Goal: Task Accomplishment & Management: Use online tool/utility

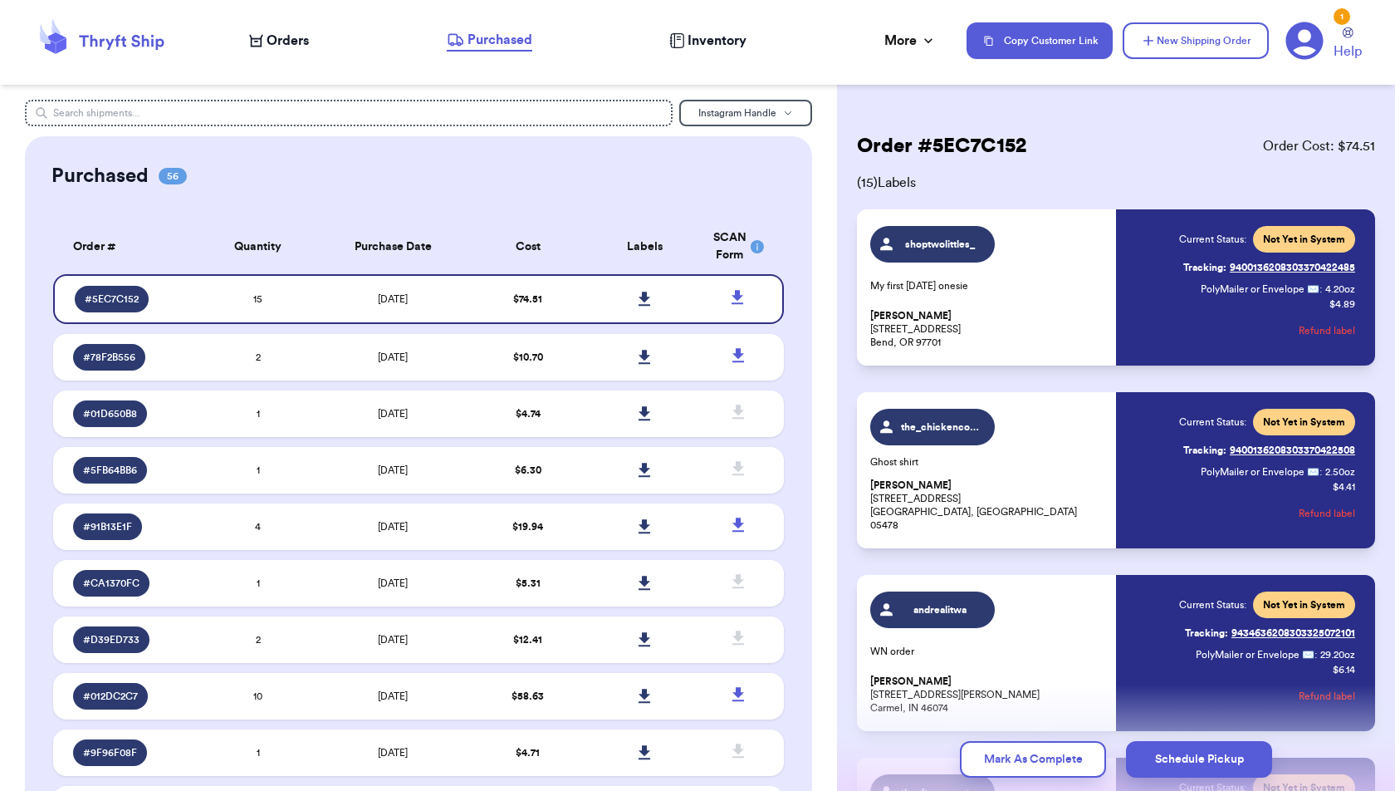
click at [1033, 158] on div "Order # 5EC7C152 Order Cost: $ 74.51" at bounding box center [1116, 146] width 518 height 27
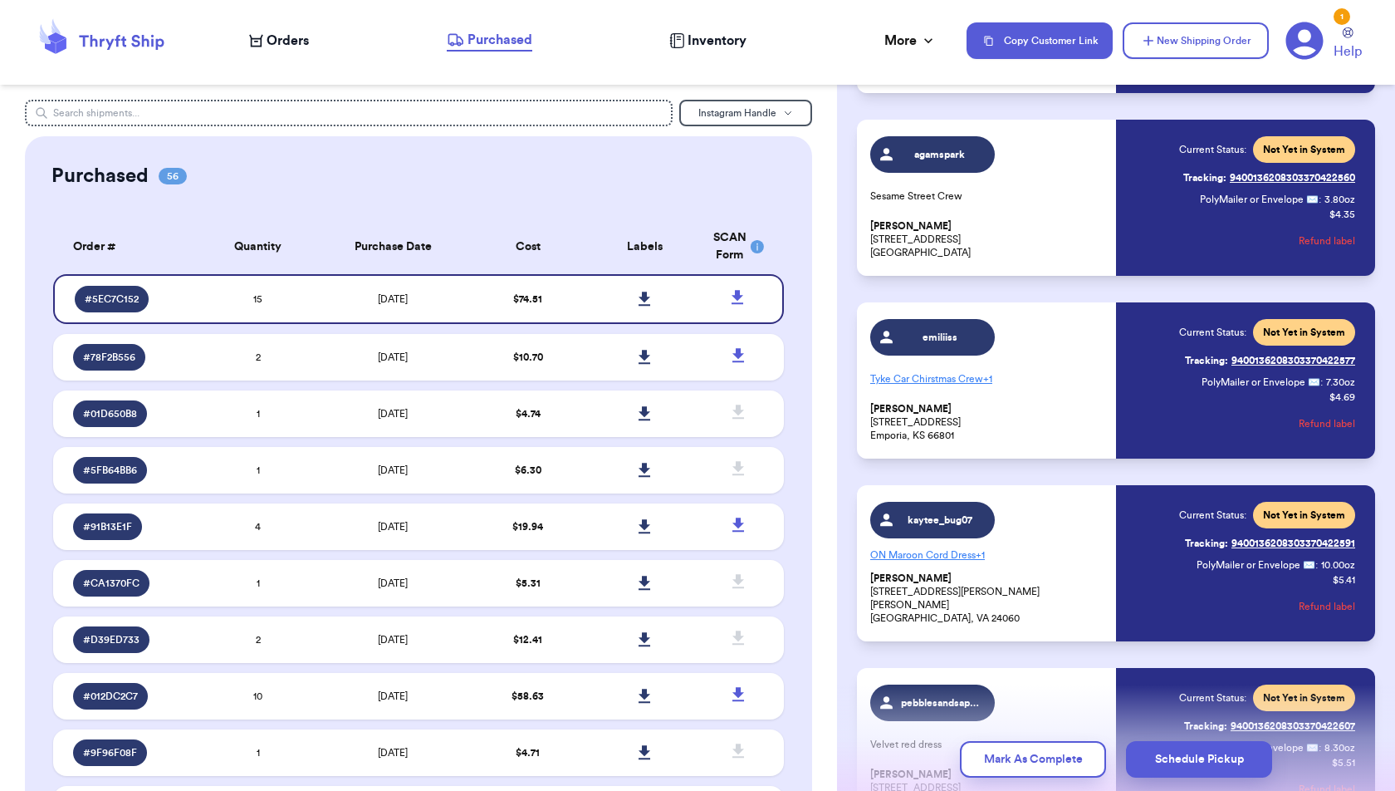
scroll to position [1192, 0]
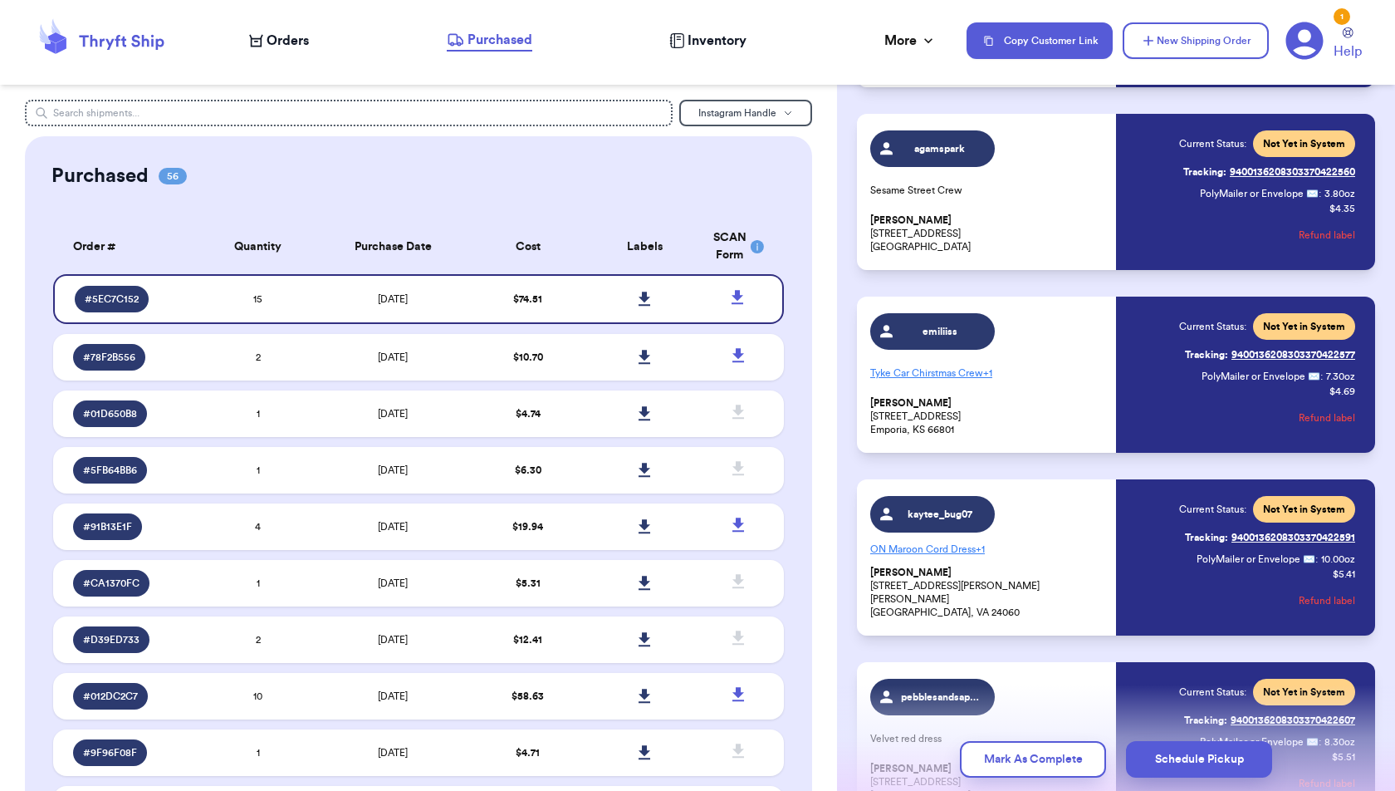
click at [1337, 232] on button "Refund label" at bounding box center [1327, 235] width 56 height 37
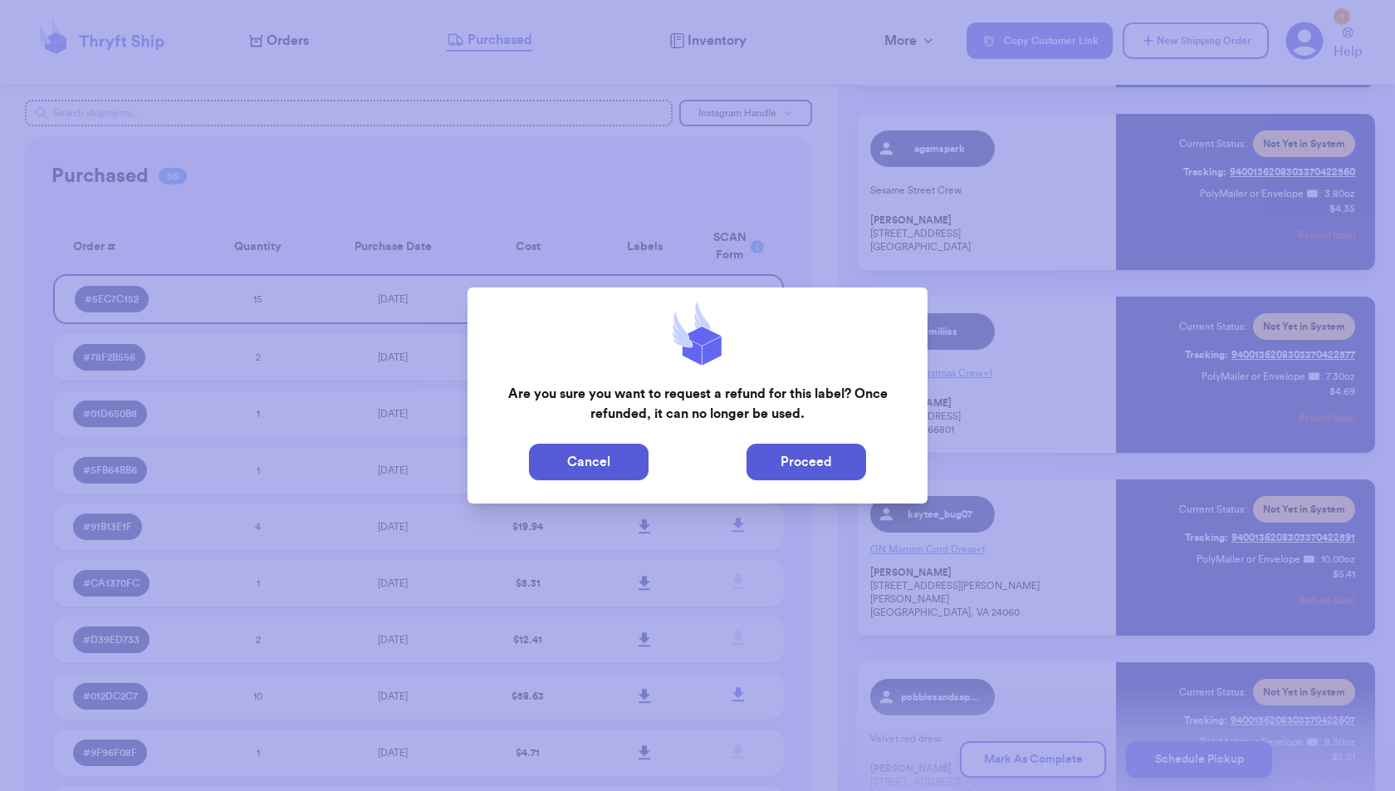
click at [801, 456] on button "Proceed" at bounding box center [807, 462] width 120 height 37
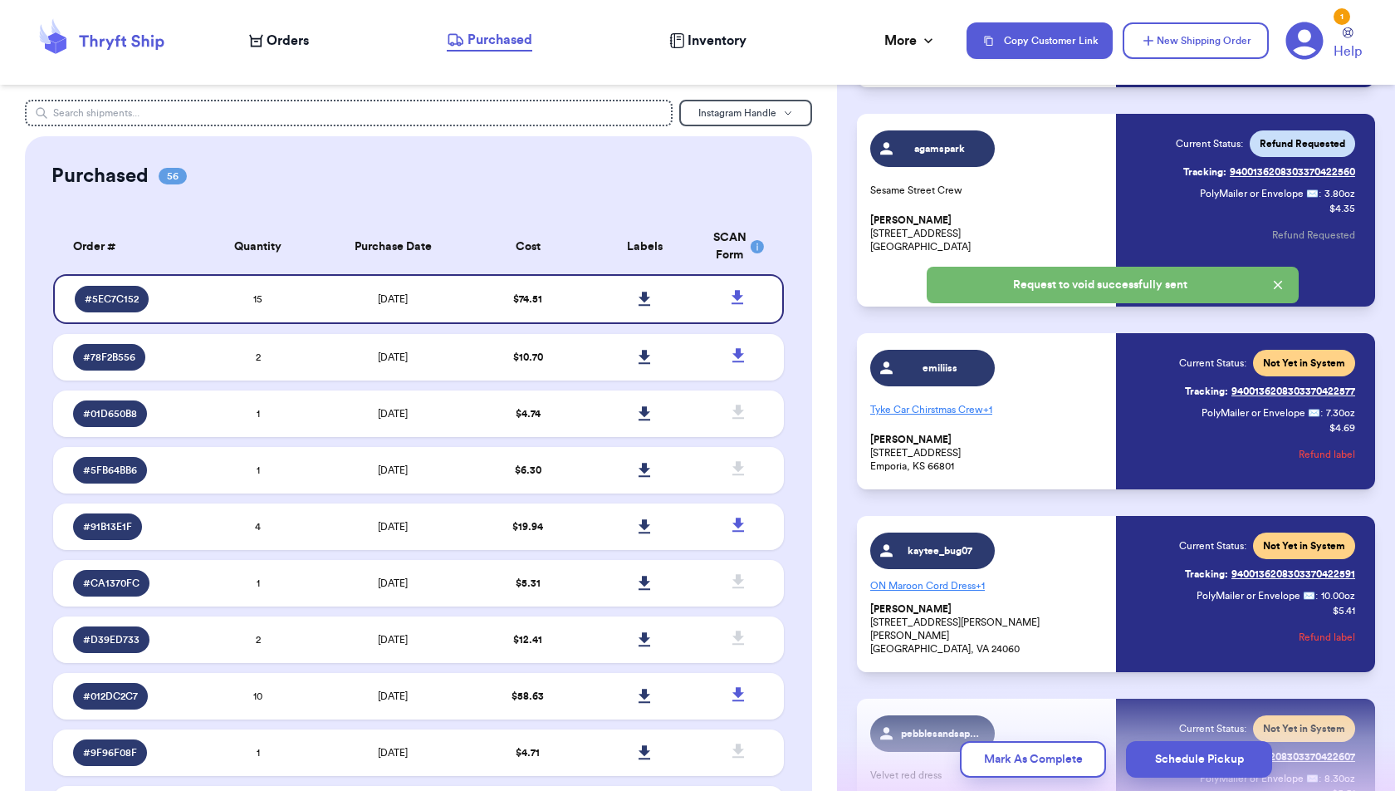
click at [655, 188] on div "Purchased 56" at bounding box center [418, 176] width 734 height 27
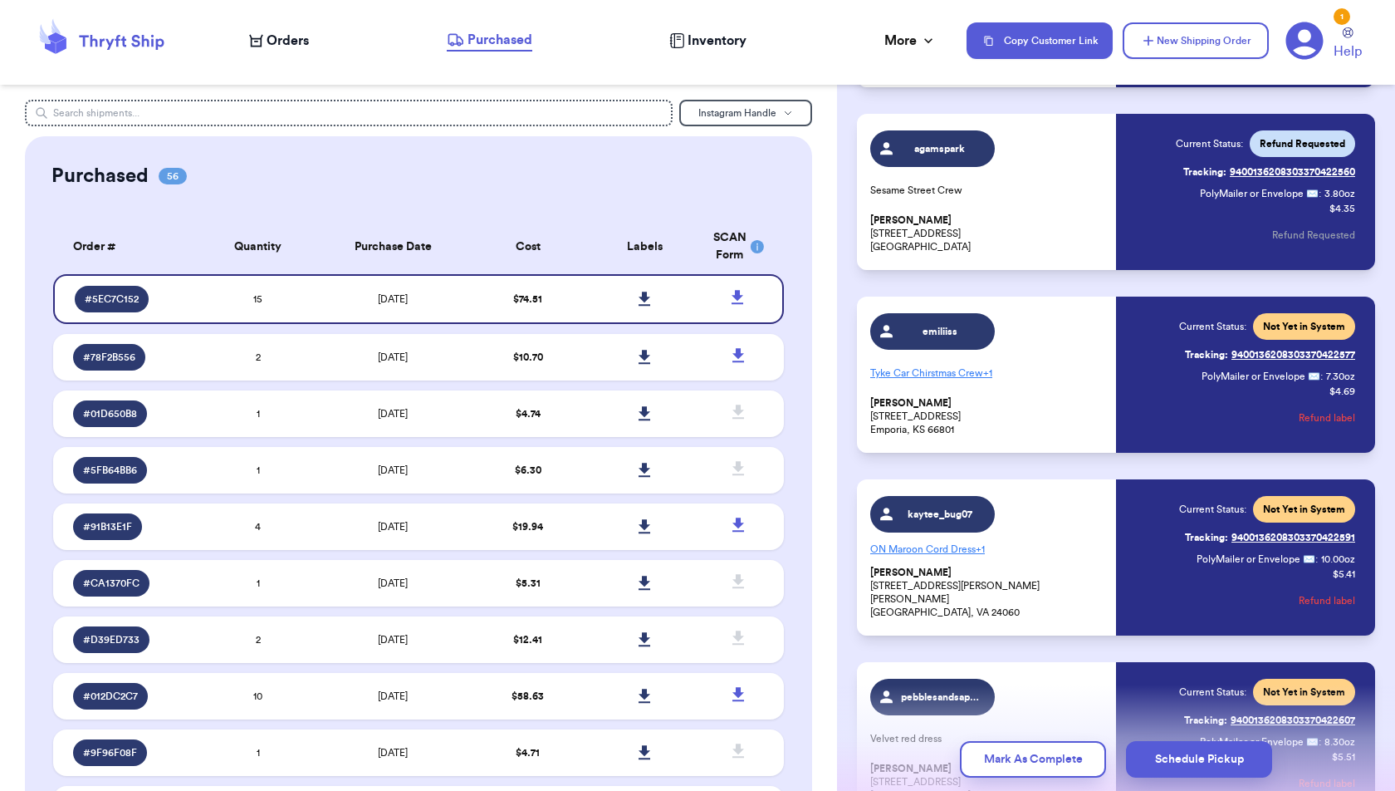
click at [262, 39] on icon at bounding box center [256, 40] width 14 height 13
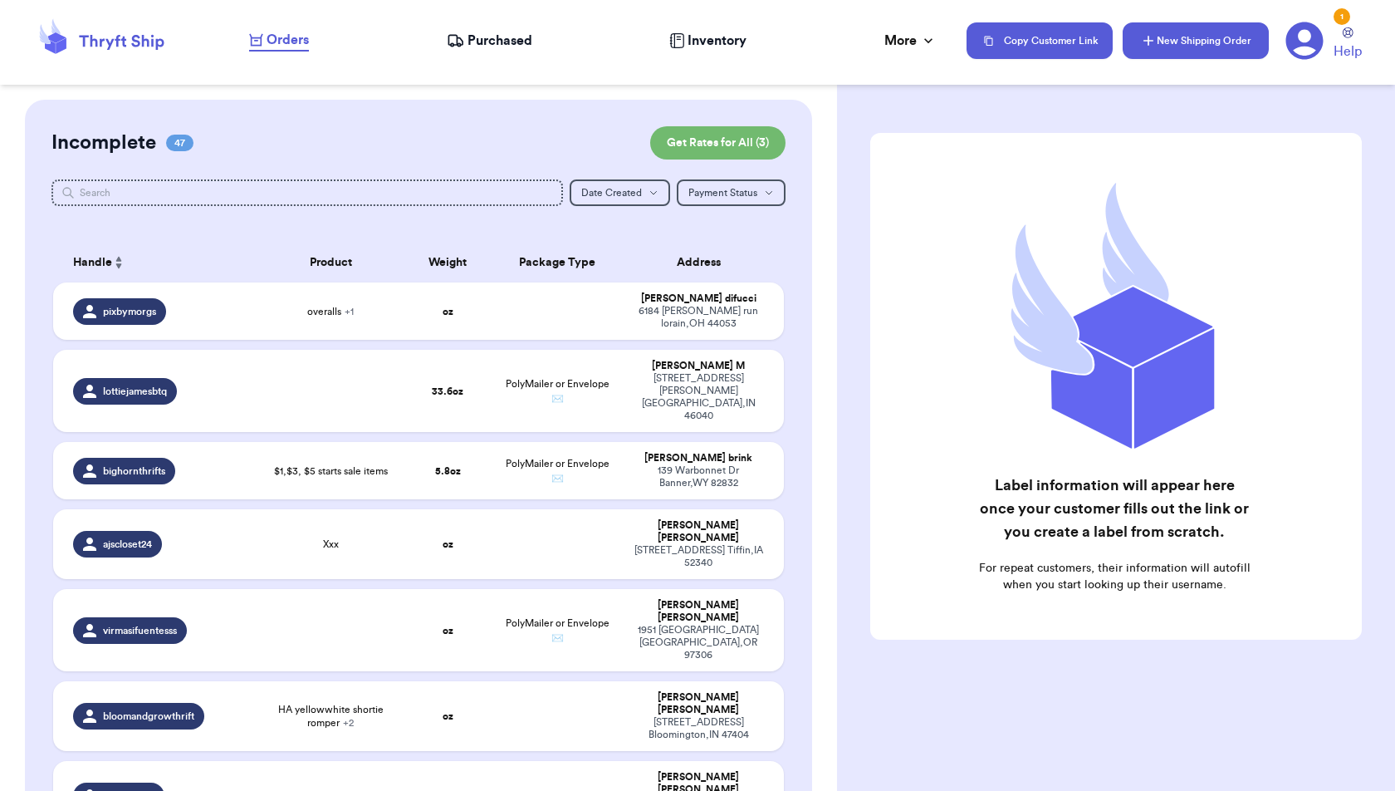
click at [1151, 47] on icon "button" at bounding box center [1148, 40] width 17 height 17
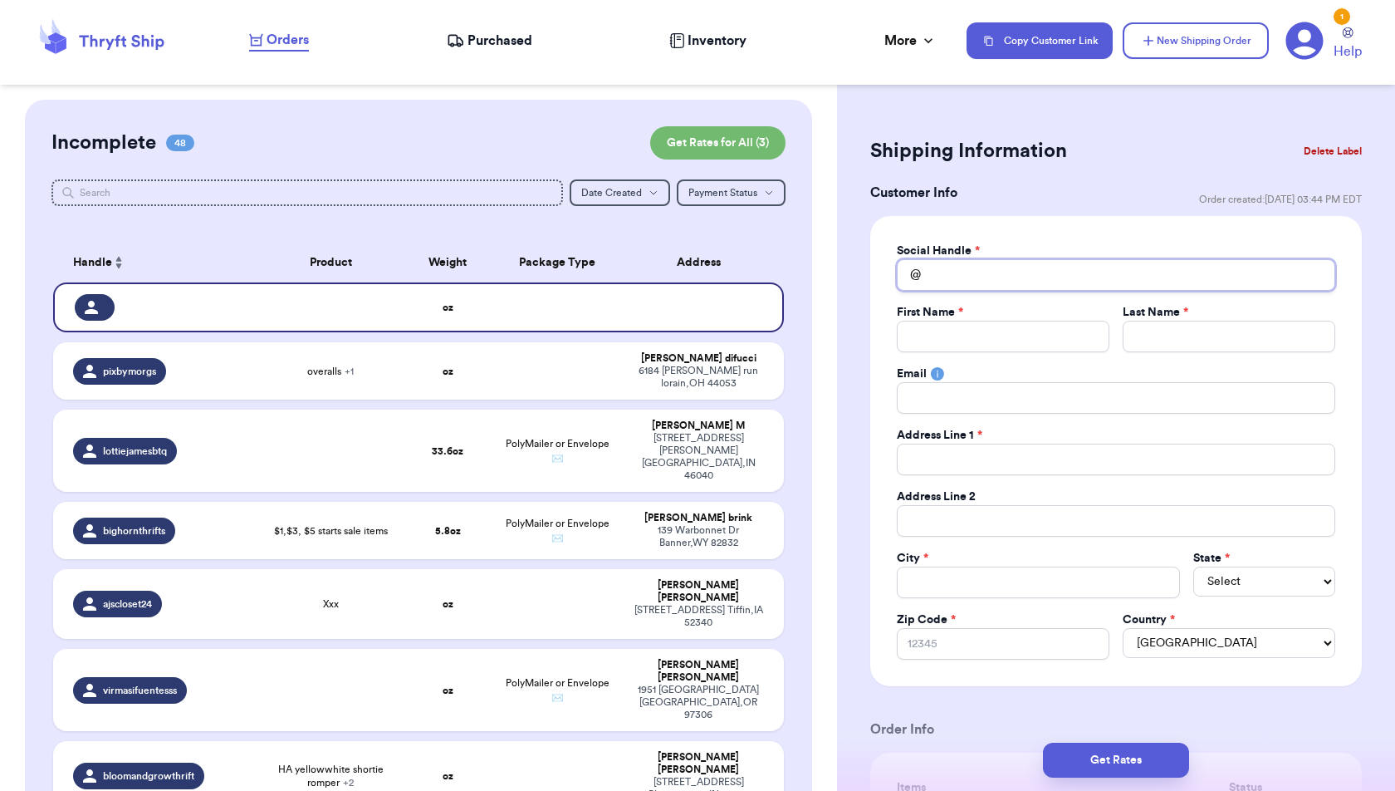
click at [1063, 275] on input "Total Amount Paid" at bounding box center [1116, 275] width 439 height 32
type input "m"
type input "mr"
type input "mrs"
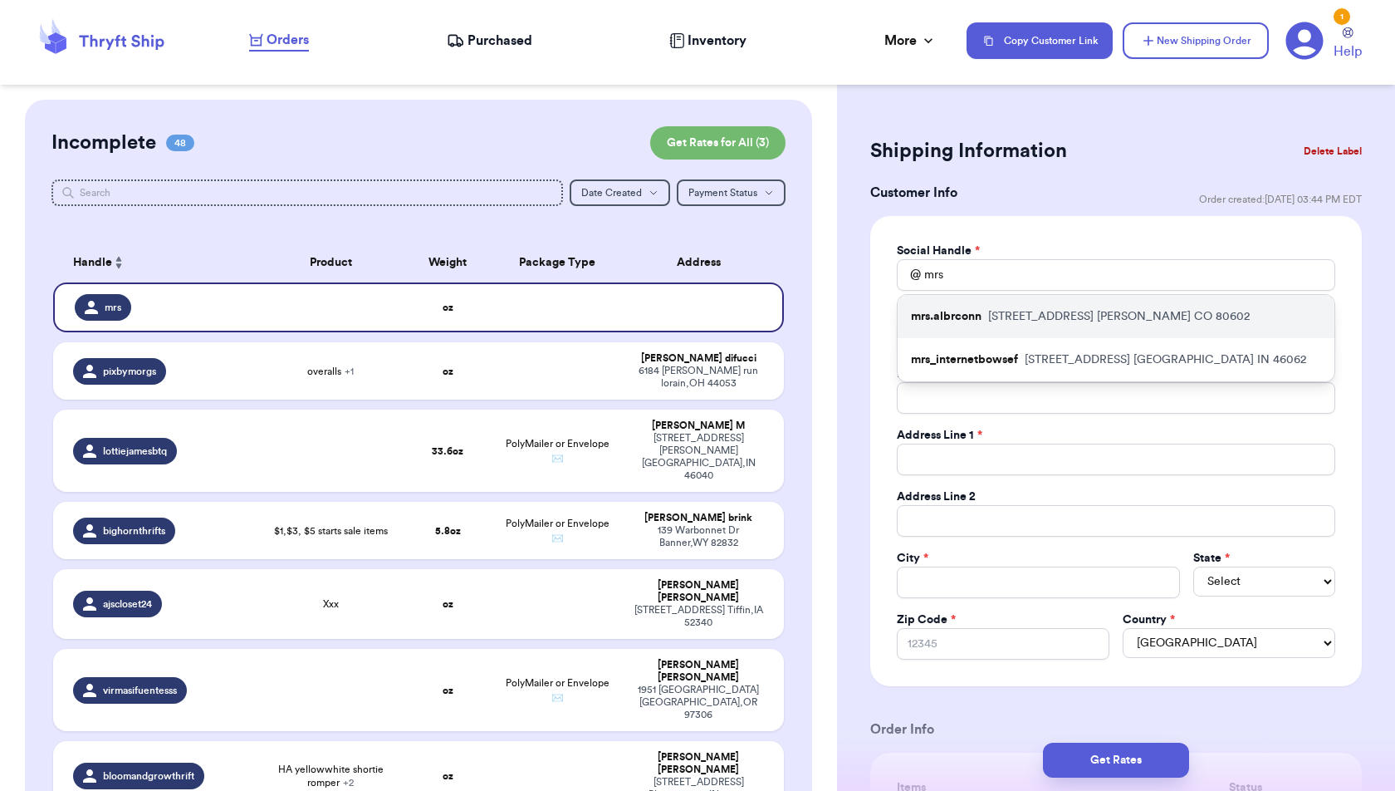
click at [1184, 316] on div "mrs.albrconn [STREET_ADDRESS]" at bounding box center [1116, 316] width 437 height 43
type input "mrs.albrconn"
type input "Alexa"
type input "[PERSON_NAME]"
type input "[EMAIL_ADDRESS][DOMAIN_NAME]"
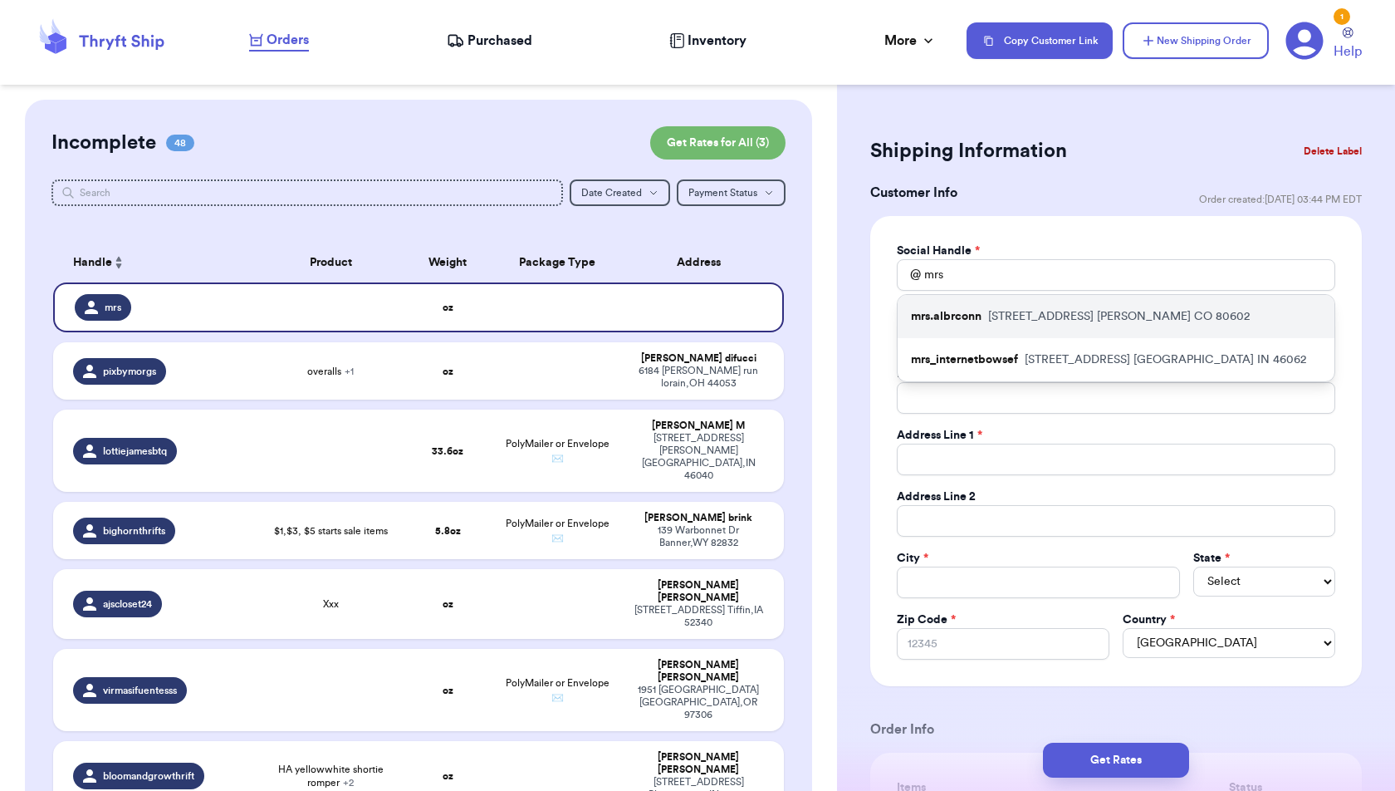
type input "[STREET_ADDRESS]"
type input "[PERSON_NAME]"
select select "CO"
type input "80602"
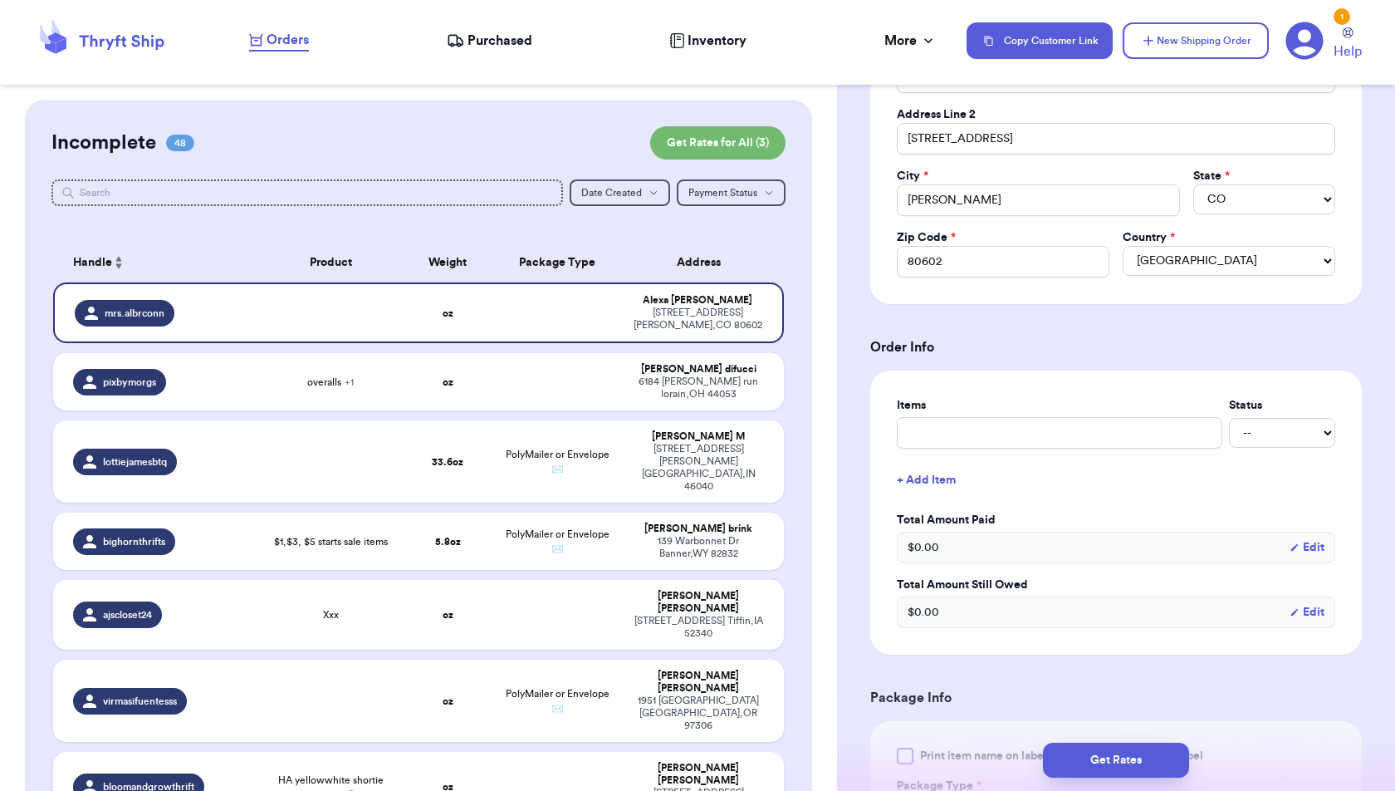
scroll to position [389, 0]
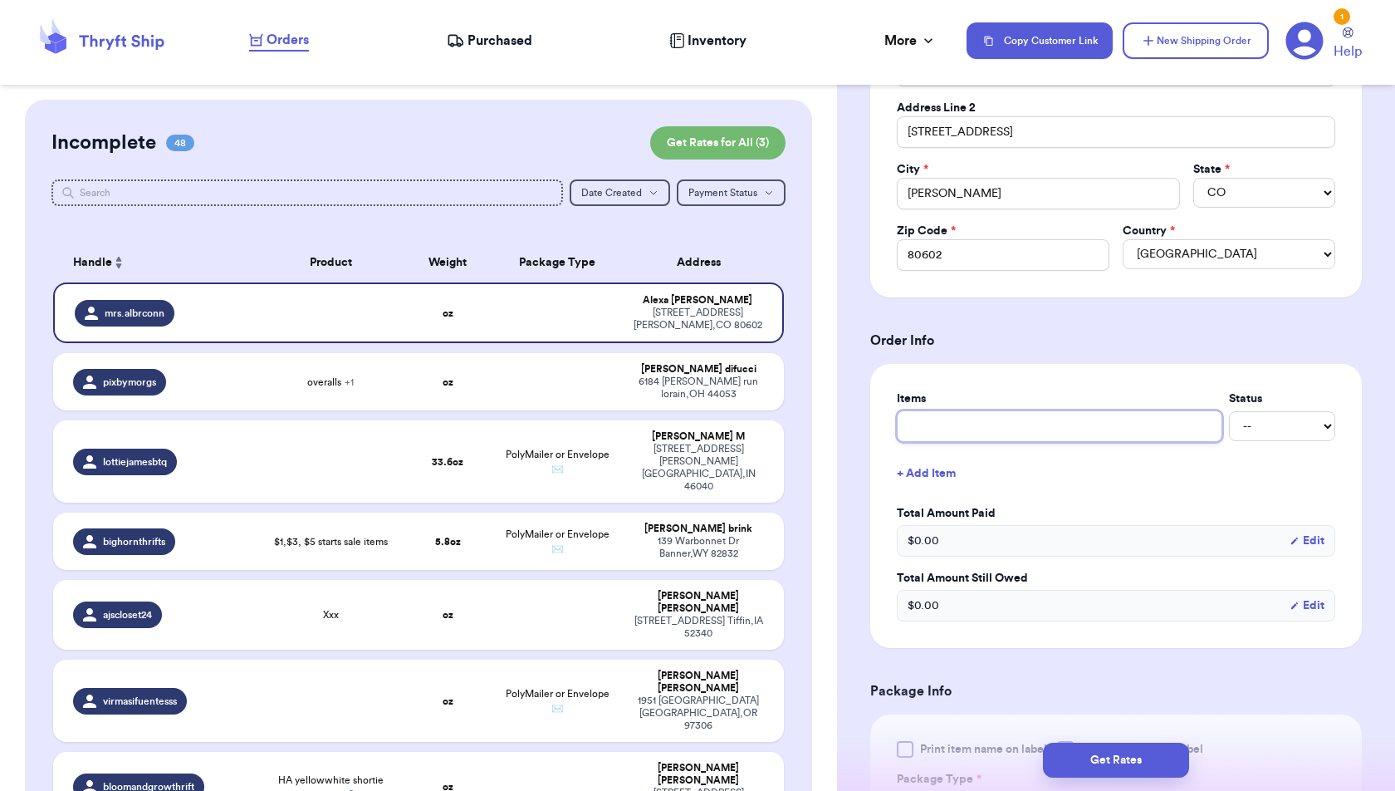
click at [1120, 424] on input "text" at bounding box center [1060, 426] width 326 height 32
type input "H"
type input "HA"
type input "HA G"
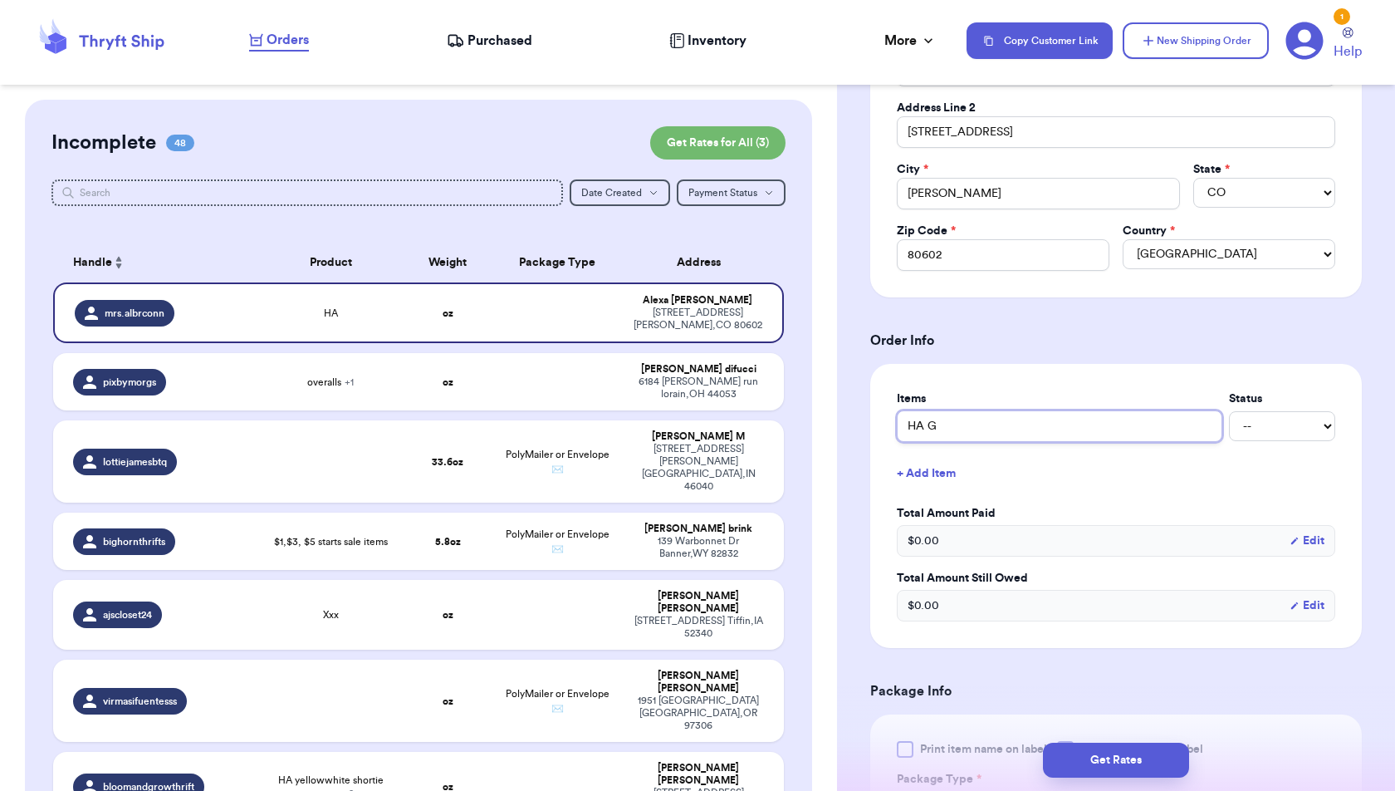
type input "HA Gr"
type input "HA Gre"
type input "HA Gree"
type input "[PERSON_NAME]"
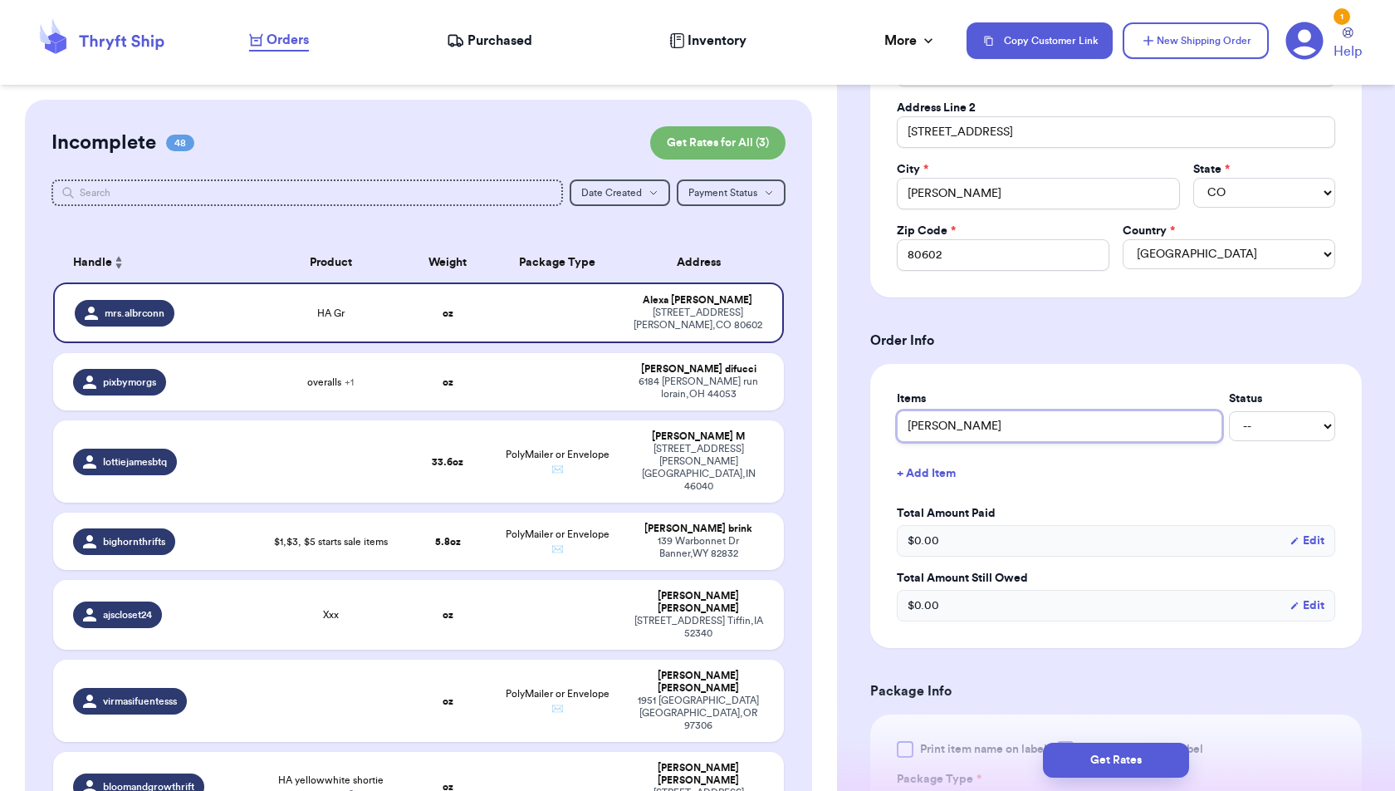
type input "[PERSON_NAME] O"
type input "[PERSON_NAME] Ov"
type input "[PERSON_NAME] Ove"
type input "[PERSON_NAME] Over"
type input "[PERSON_NAME] Overs"
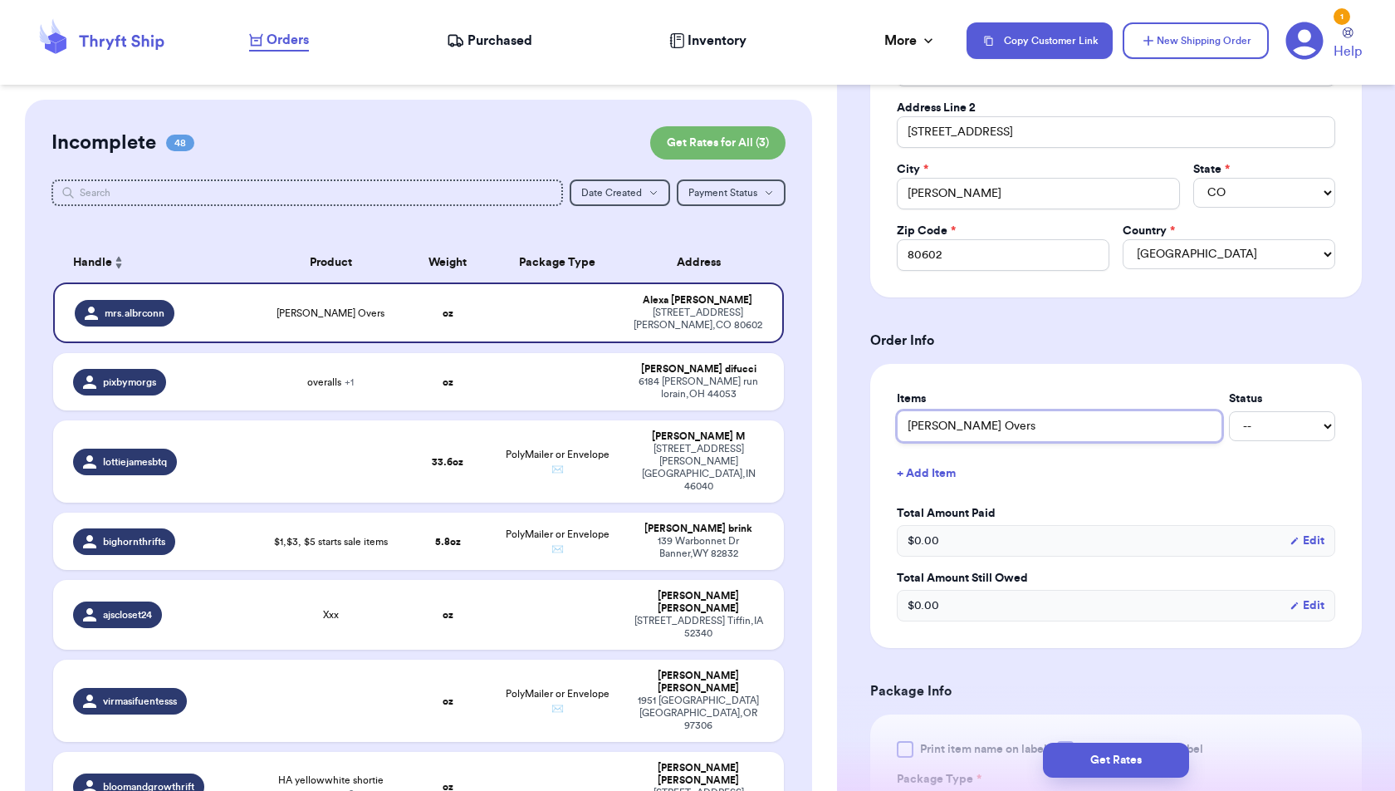
type input "[PERSON_NAME] Over"
type input "[PERSON_NAME] Overa"
type input "[PERSON_NAME] Overal"
type input "[PERSON_NAME] Overall"
type input "[PERSON_NAME] Overalls"
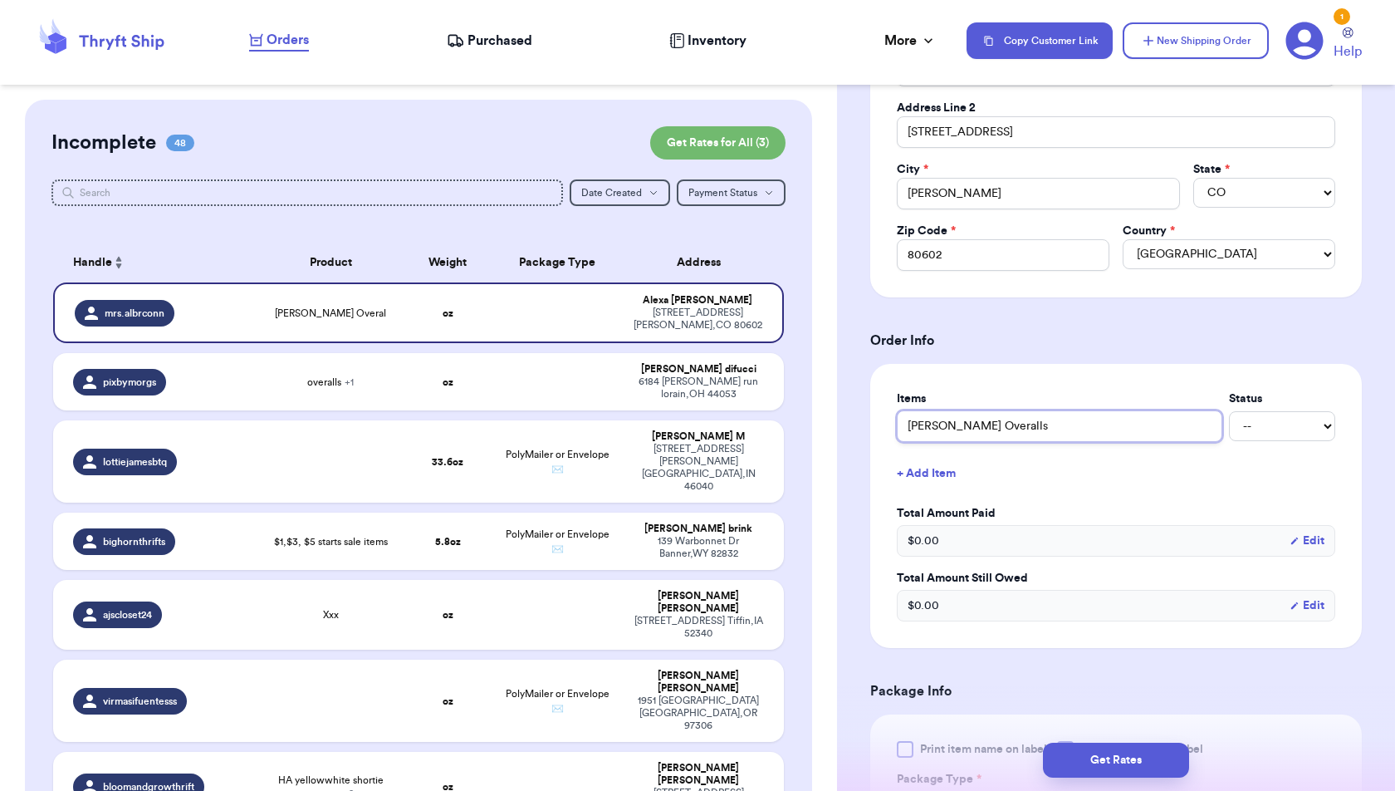
type input "[PERSON_NAME] Overalls"
click at [952, 463] on button "+ Add Item" at bounding box center [1116, 473] width 452 height 37
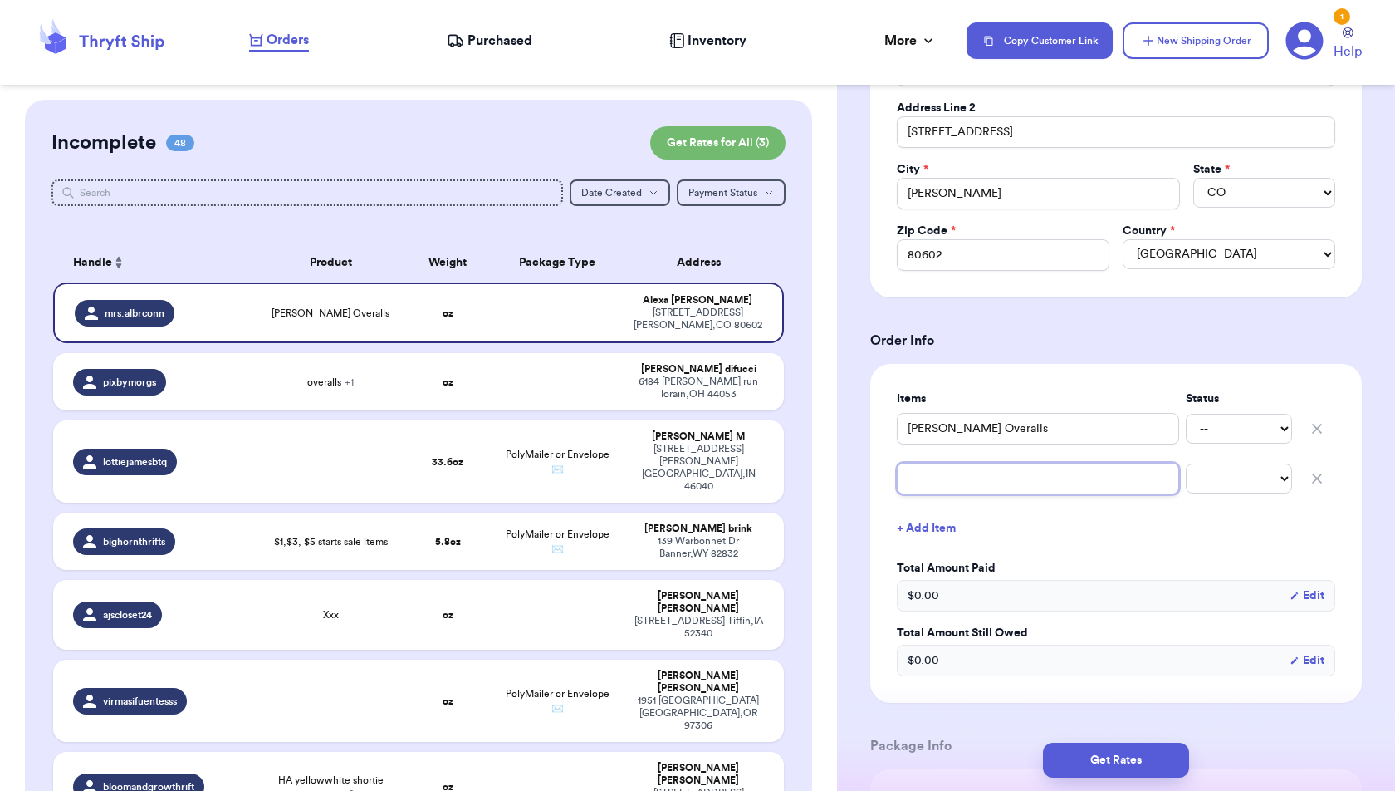
click at [952, 463] on input "text" at bounding box center [1038, 479] width 282 height 32
type input "H"
type input "Ha"
type input "[PERSON_NAME]"
type input "Hand"
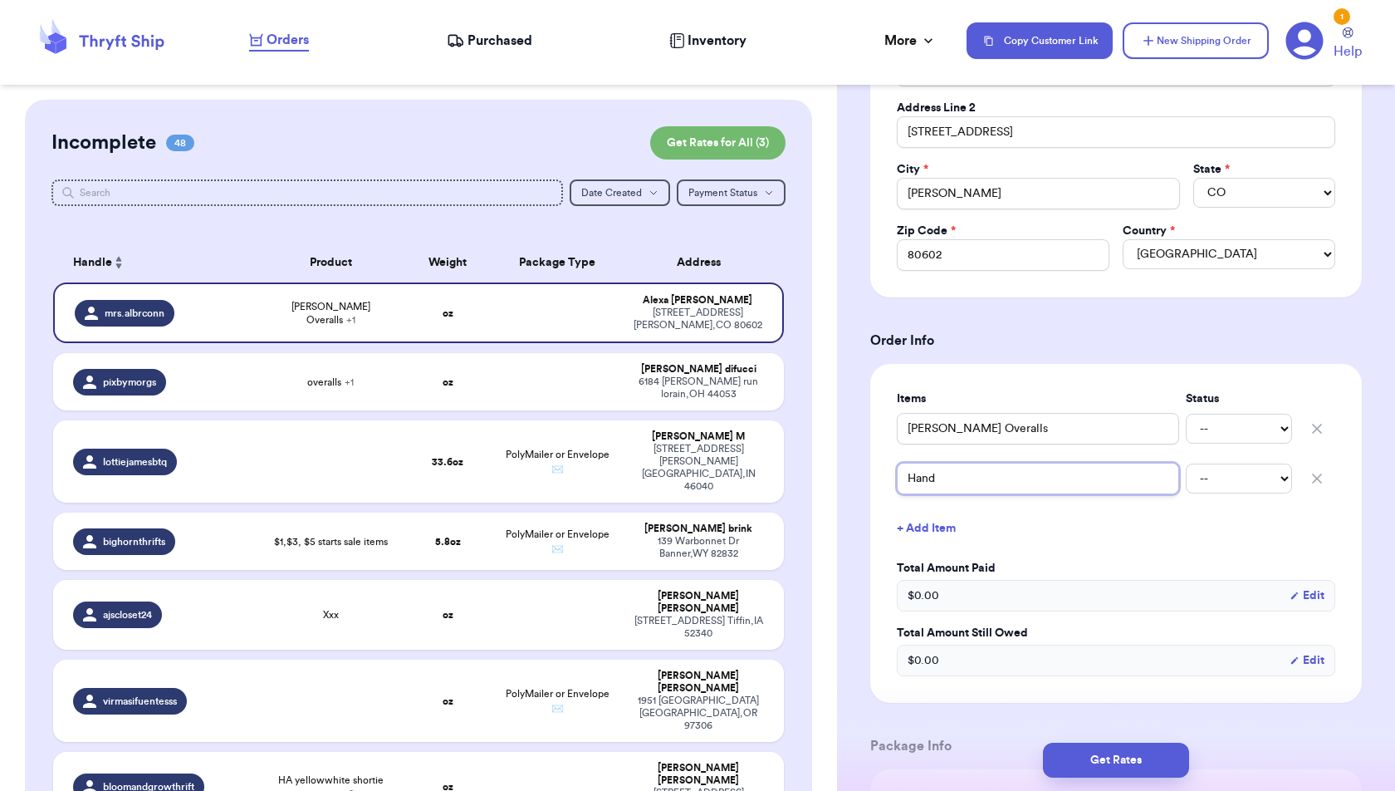
type input "Handm"
type input "Handma"
type input "Handmad"
type input "Handmade"
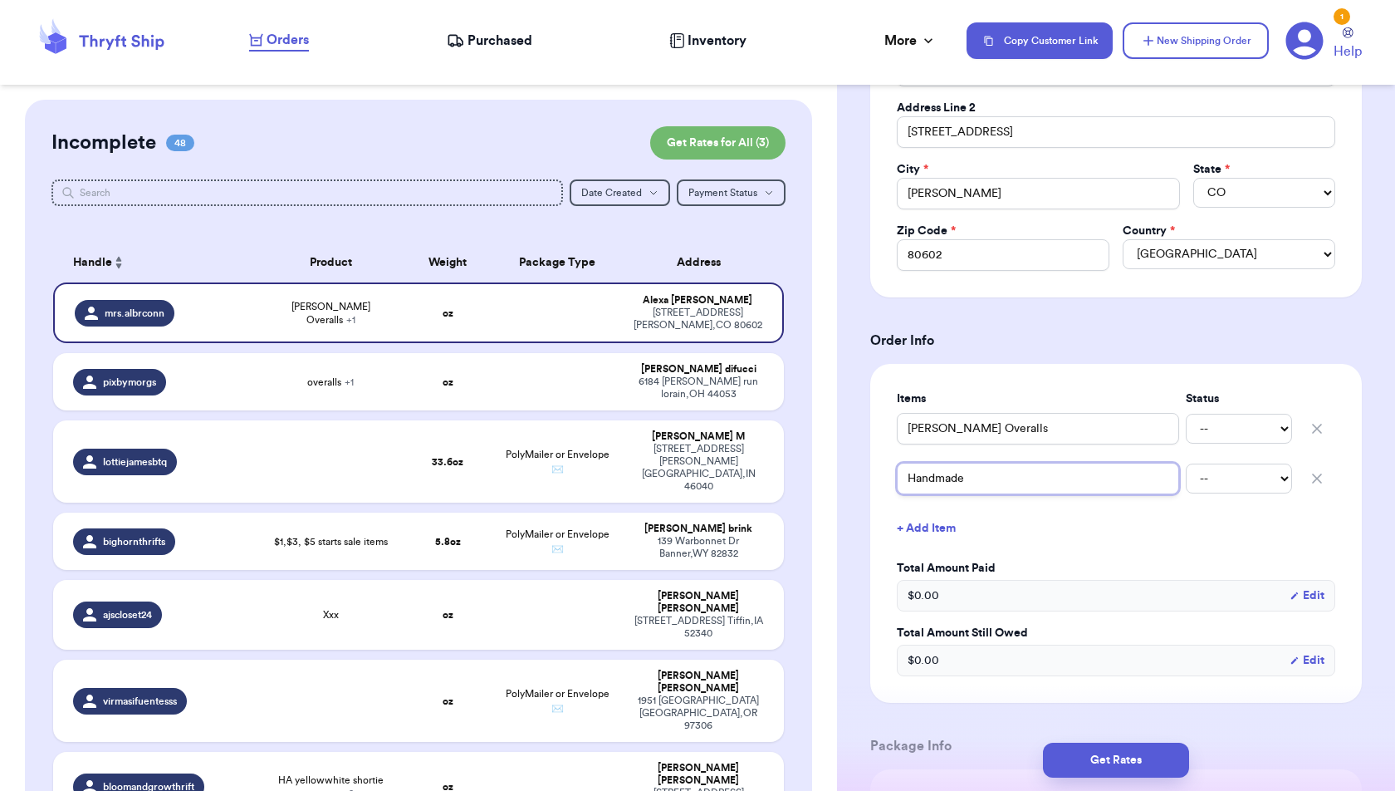
type input "Handmade A"
type input "Handmade An"
type input "Handmade Ani"
type input "Handmade Anim"
type input "Handmade Anima"
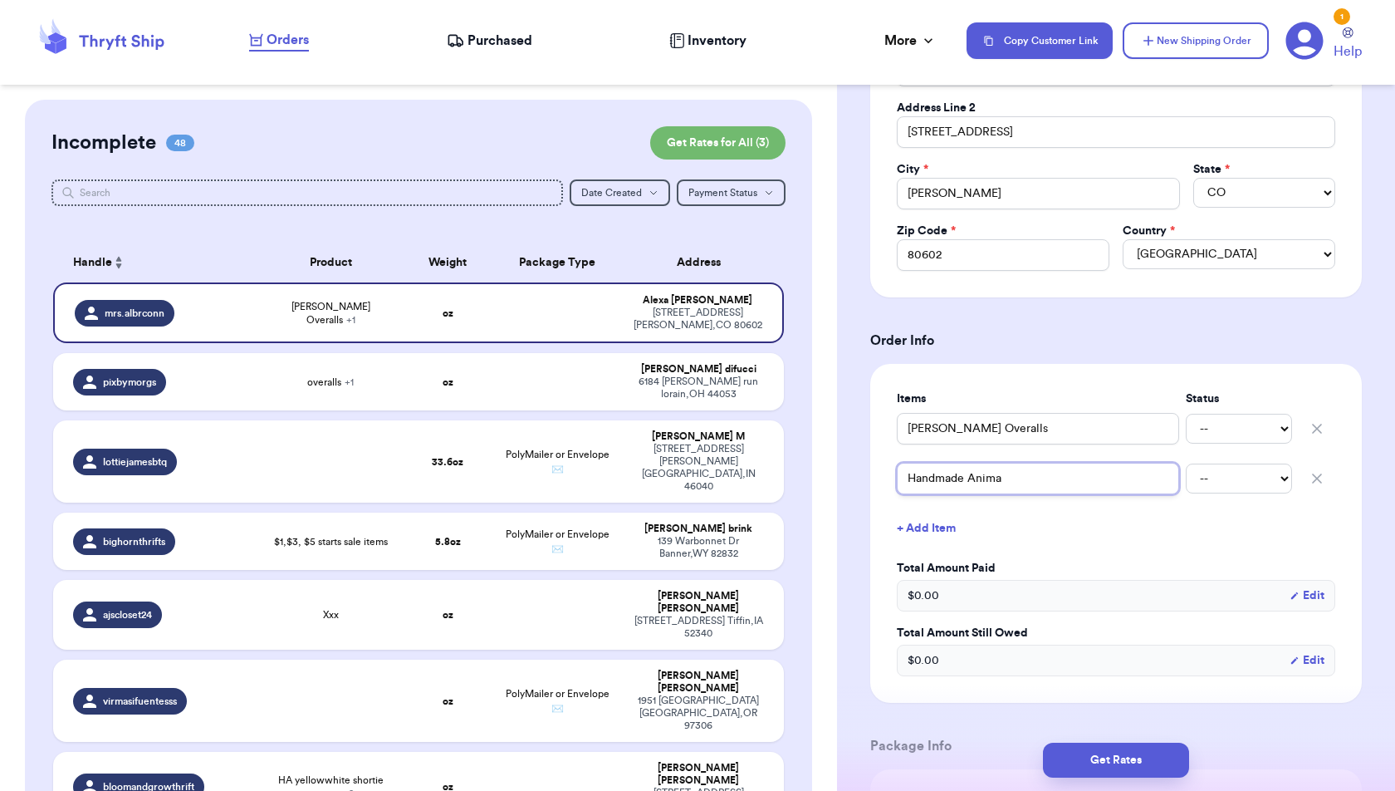
type input "Handmade Animal"
type input "Handmade Animal R"
type input "Handmade Animal Ro"
type input "Handmade Animal R"
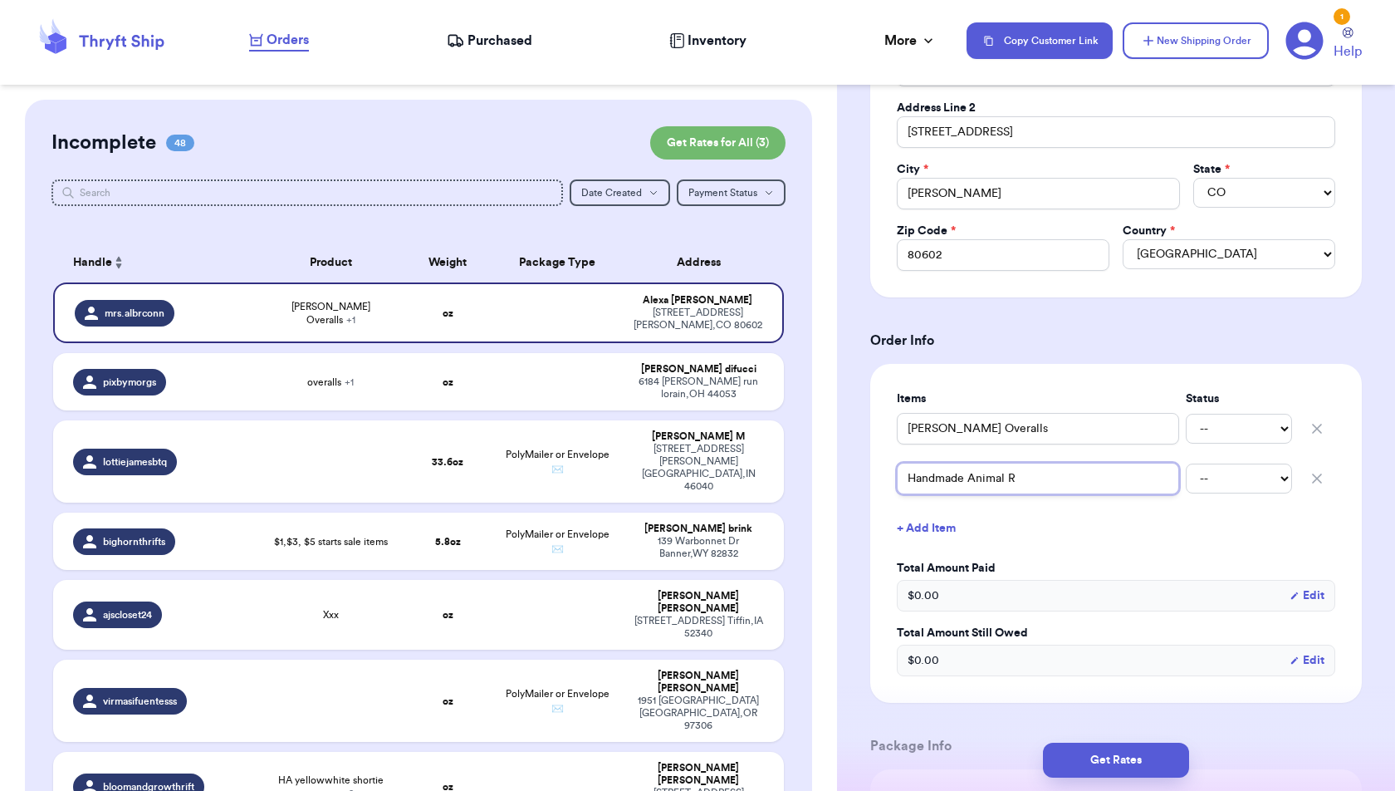
type input "Handmade Animal"
type input "Handmade Animal T"
type input "Handmade Animal To"
type input "Handmade Animal Tow"
type input "Handmade Animal [PERSON_NAME]"
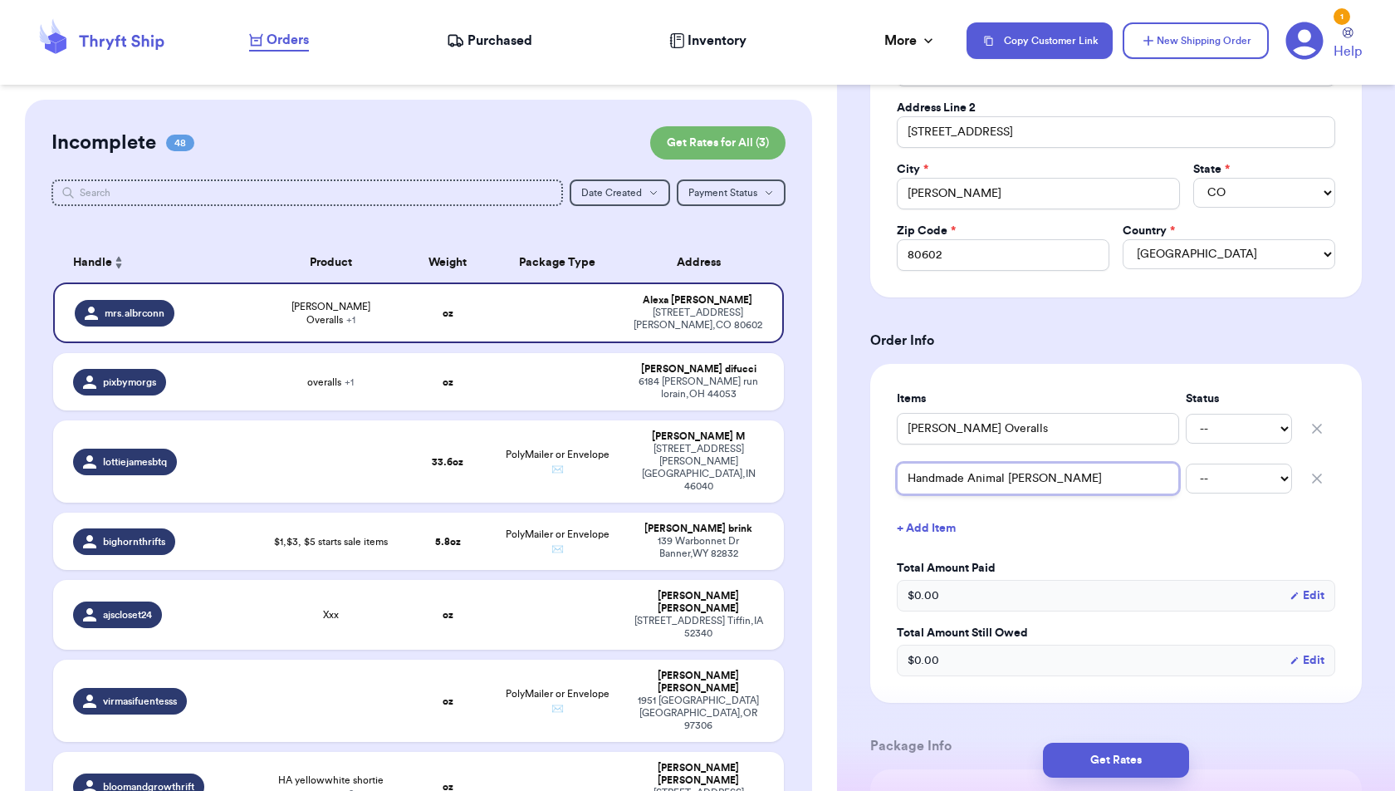
type input "Handmade Animal Towel"
type input "Handmade Animal Towel e"
type input "Handmade Animal Towel es"
type input "Handmade Animal Towel e"
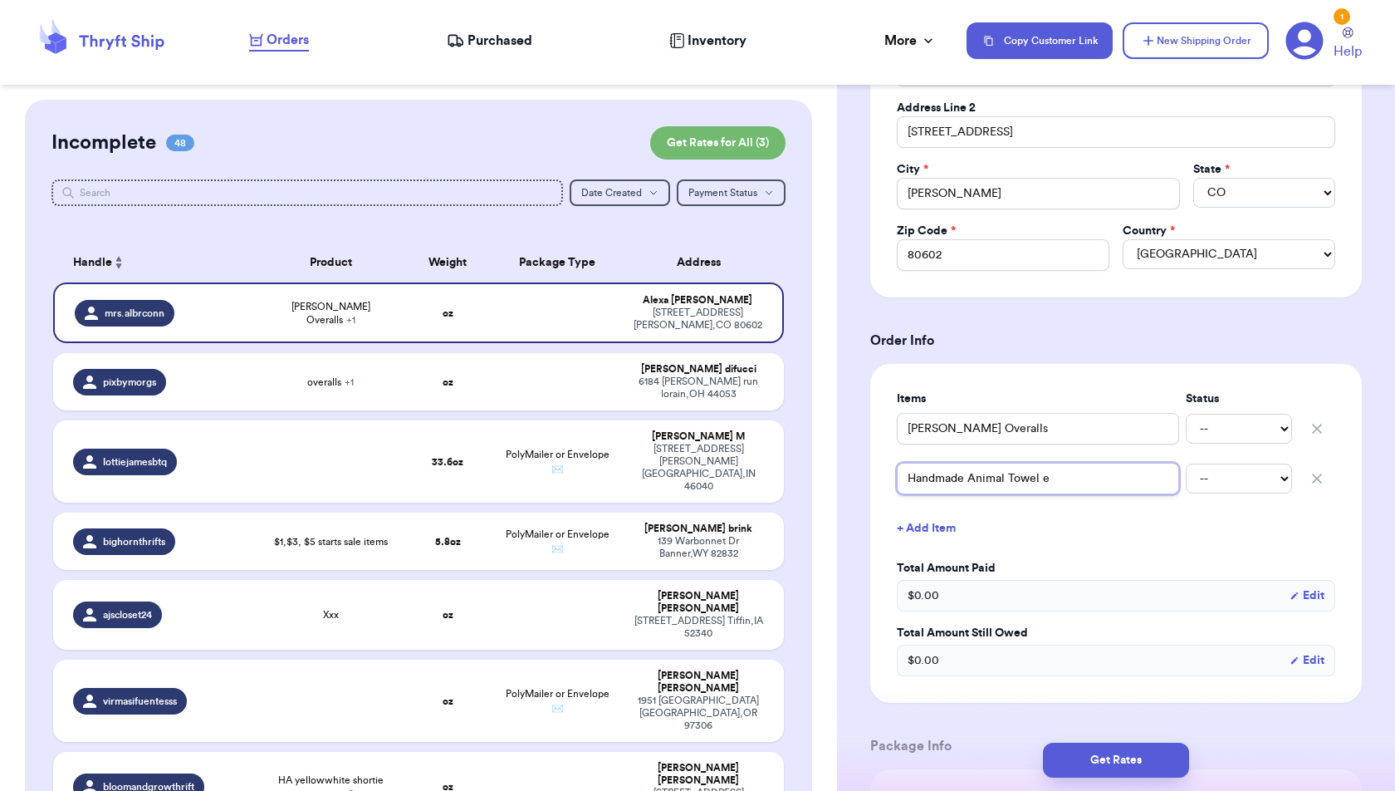
type input "Handmade Animal Towel"
type input "Handmade Animal Towel V"
type input "Handmade Animal Towel Ve"
type input "Handmade Animal Towel Ves"
type input "Handmade Animal Towel Vest"
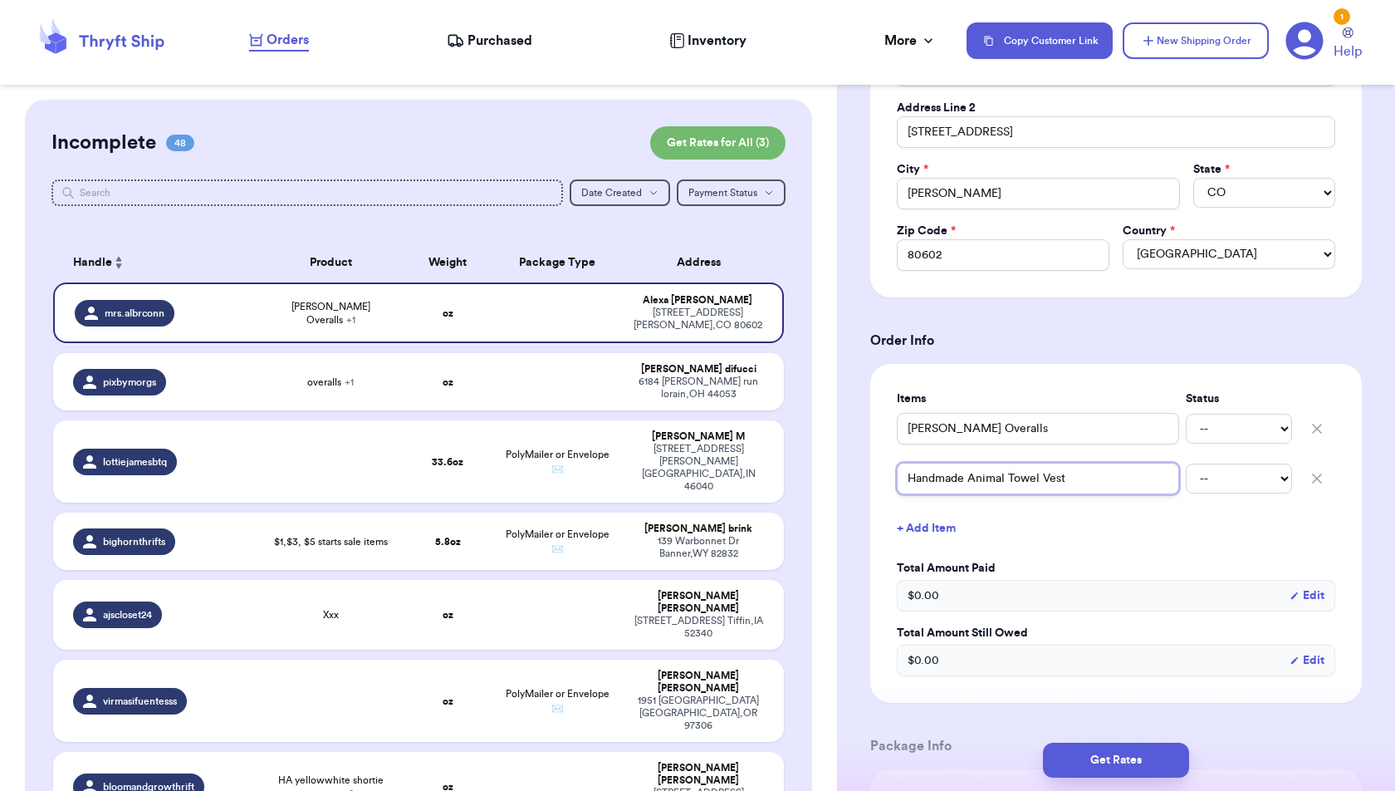
type input "Handmade Animal Towel Vest"
click at [936, 524] on button "+ Add Item" at bounding box center [1116, 528] width 452 height 37
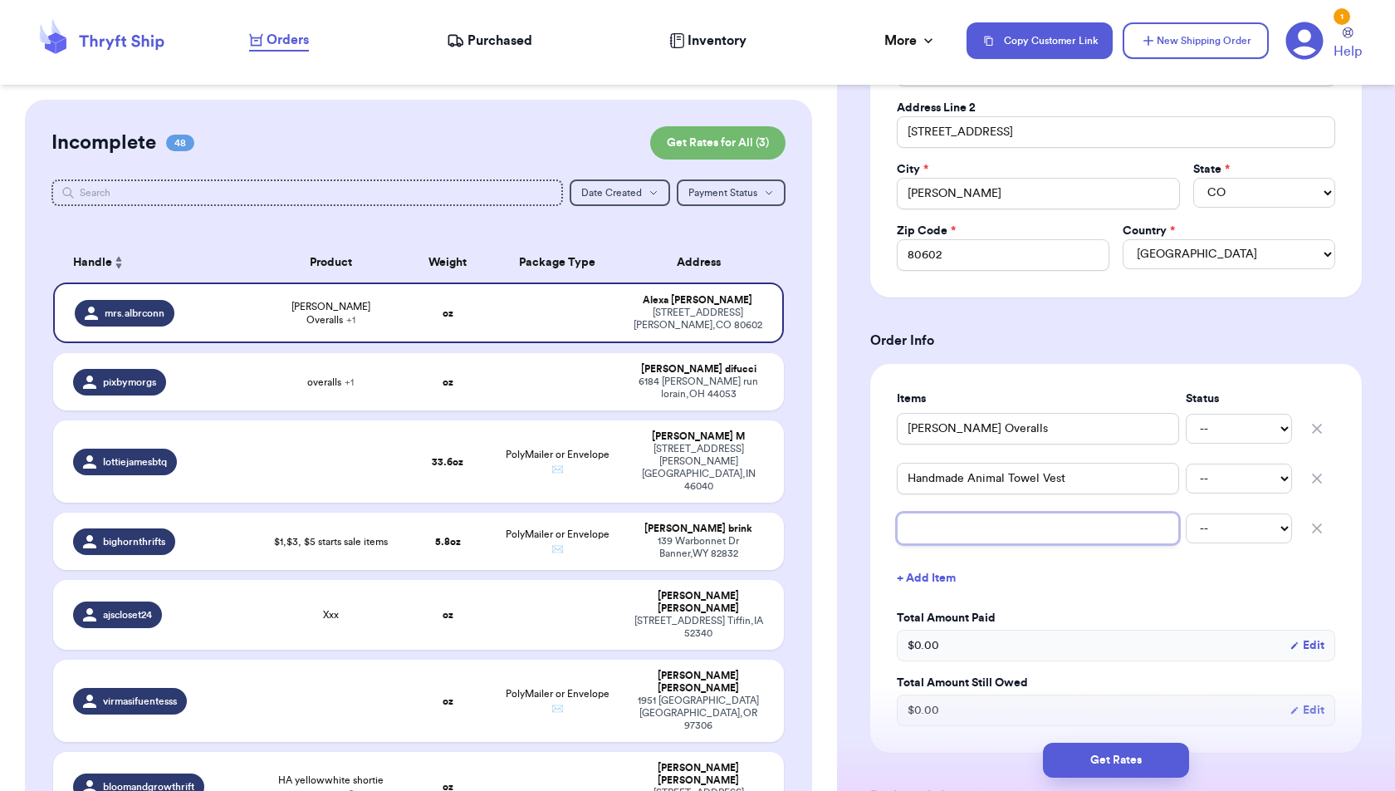
click at [936, 523] on input "text" at bounding box center [1038, 528] width 282 height 32
type input "G"
type input "Ga"
type input "Gap"
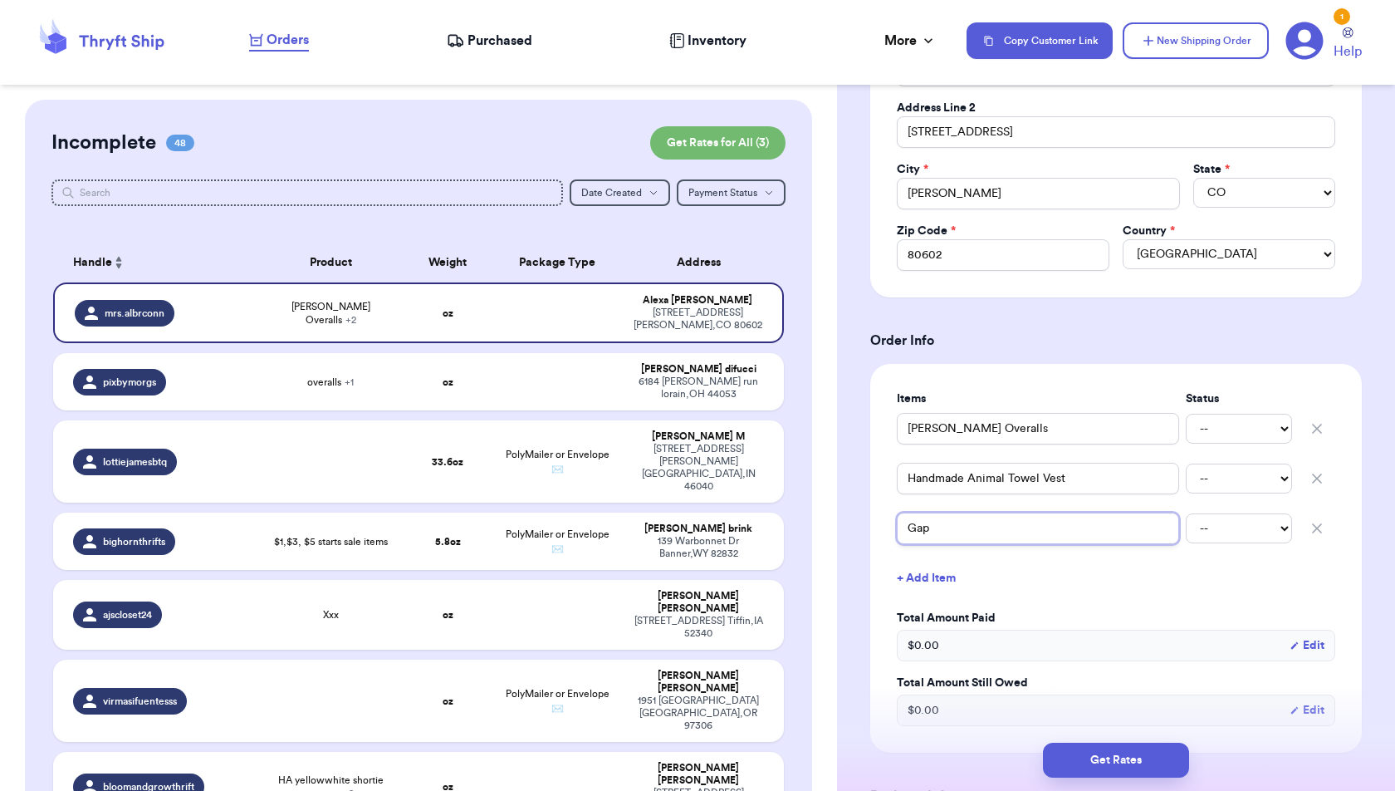
type input "Gap S"
type input "Gap St"
type input "Gap Sta"
type input "Gap Star"
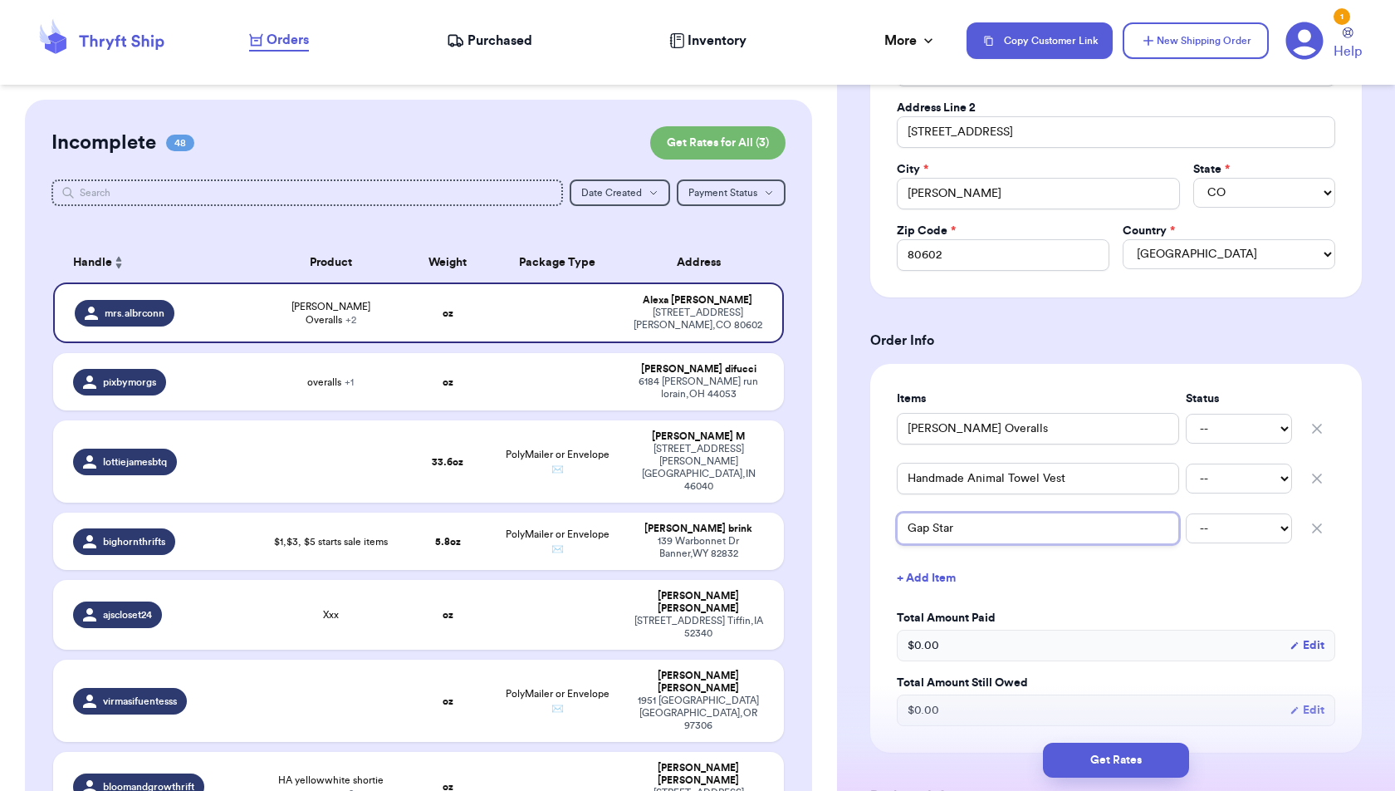
type input "Gap Star C"
type input "Gap Star Cl"
type input "Gap Star Clo"
type input "Gap Star Clog"
type input "Gap Star Clogs"
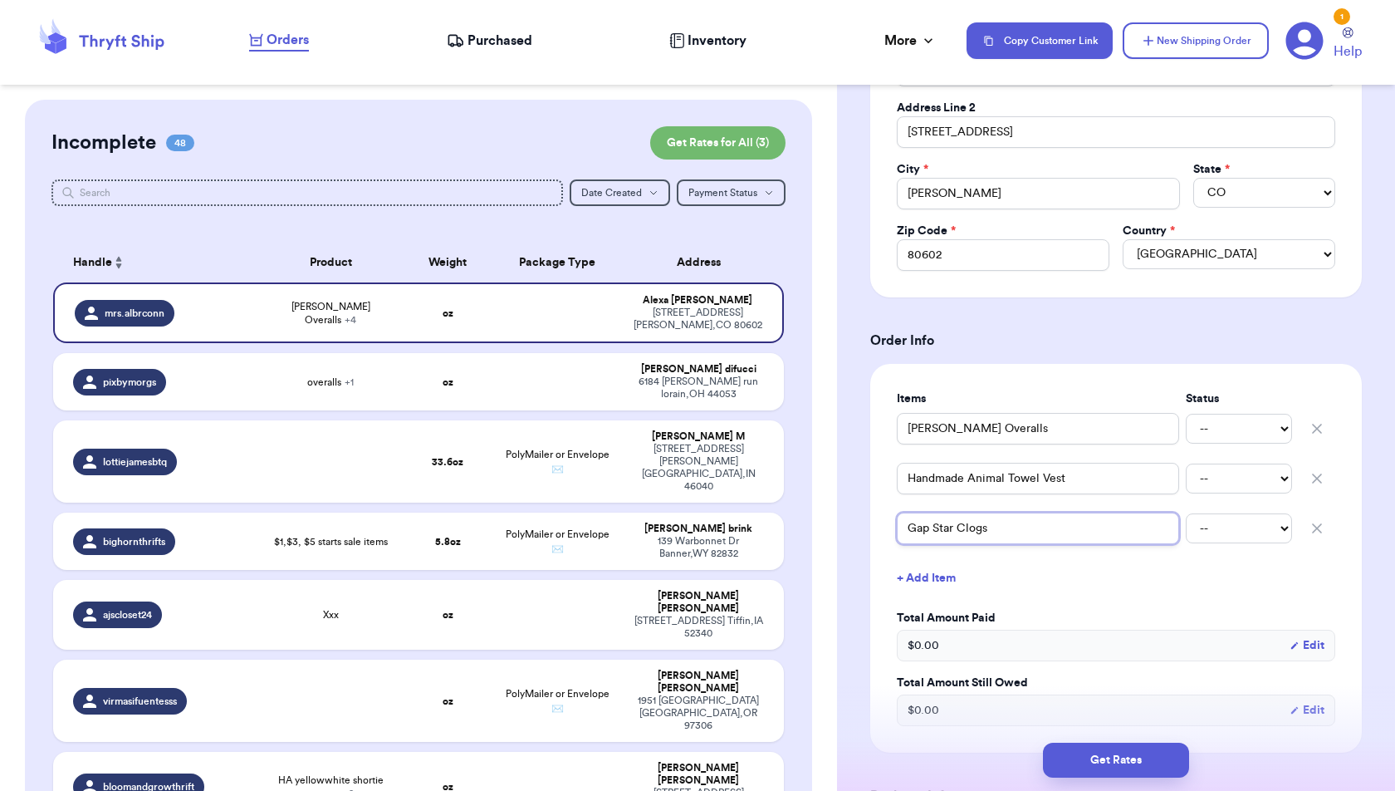
type input "Gap Star Clogs"
click at [991, 572] on button "+ Add Item" at bounding box center [1116, 578] width 452 height 37
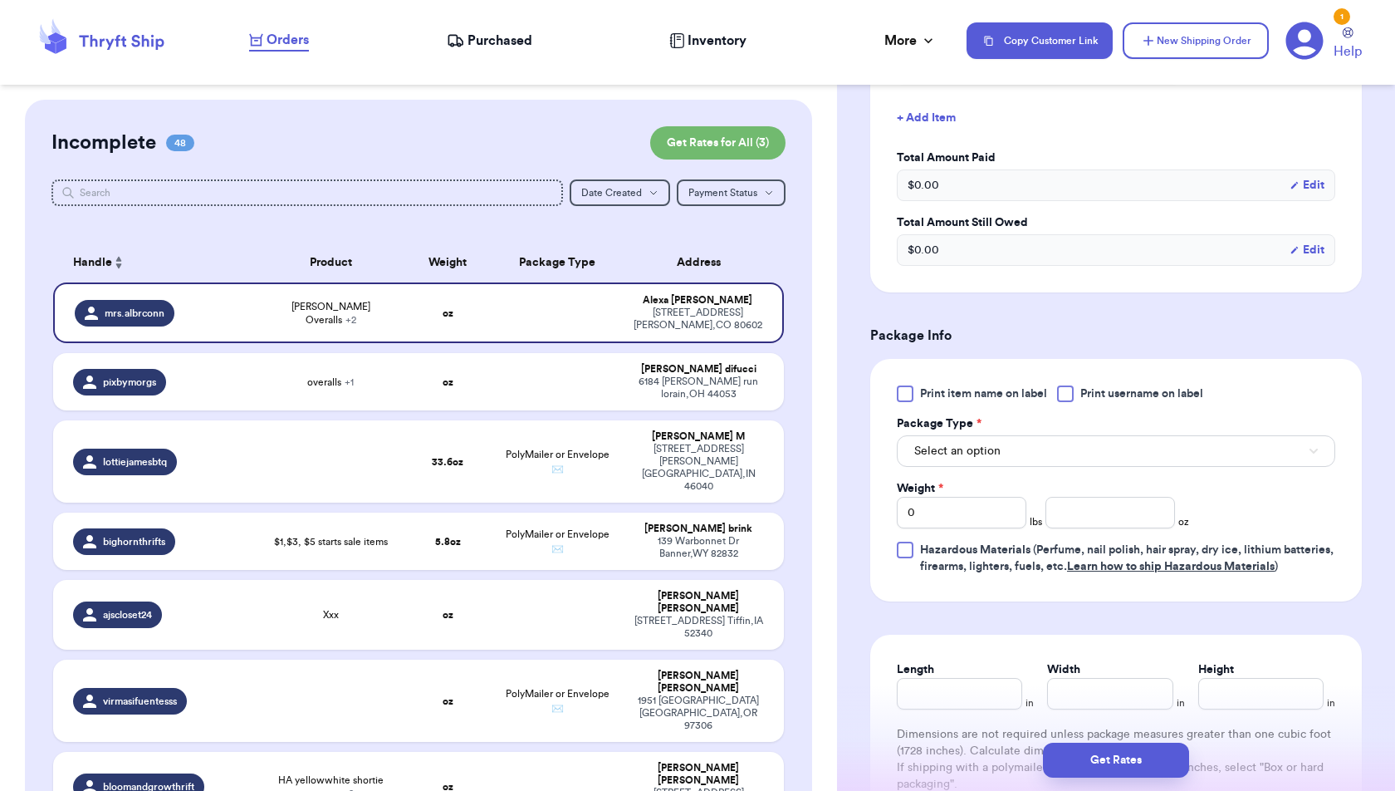
scroll to position [752, 0]
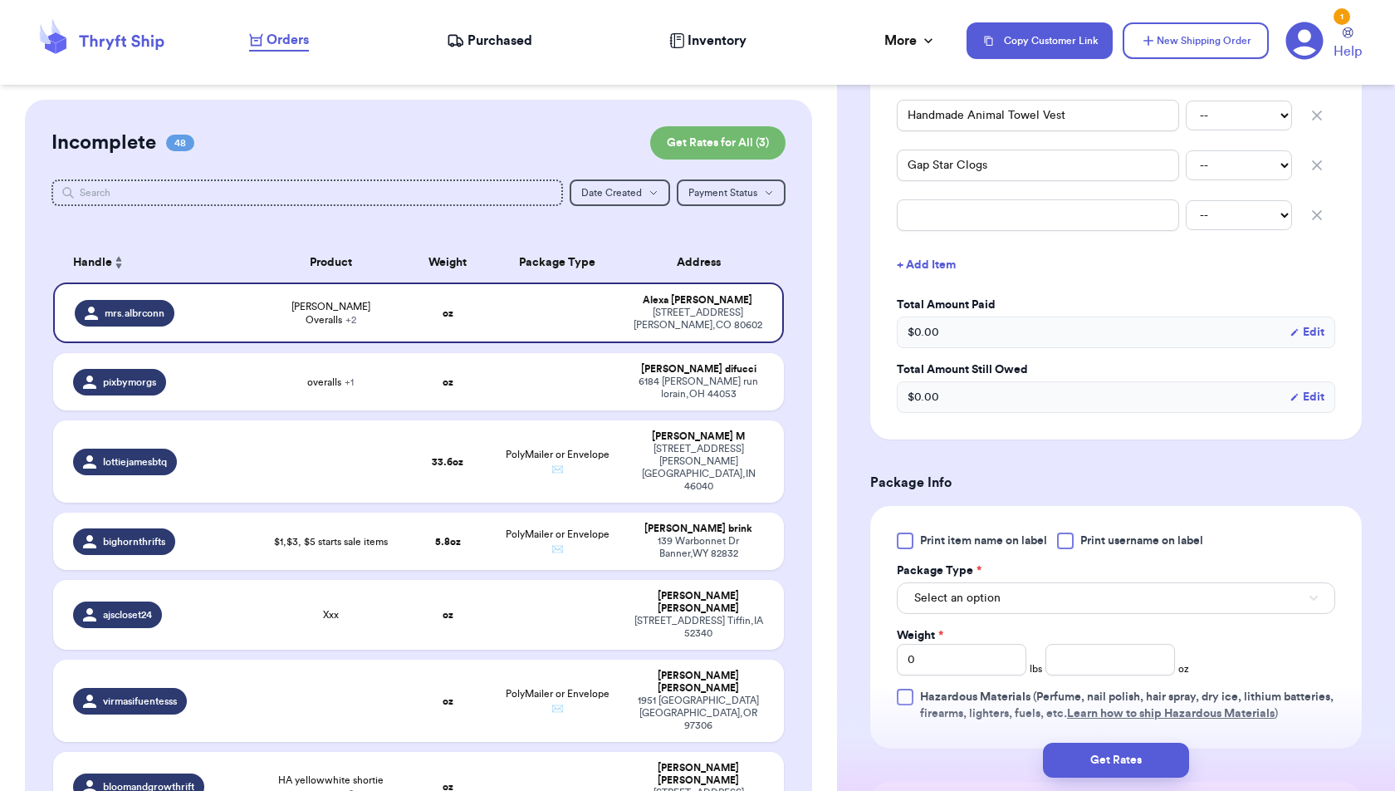
click at [1320, 211] on icon "button" at bounding box center [1317, 215] width 8 height 8
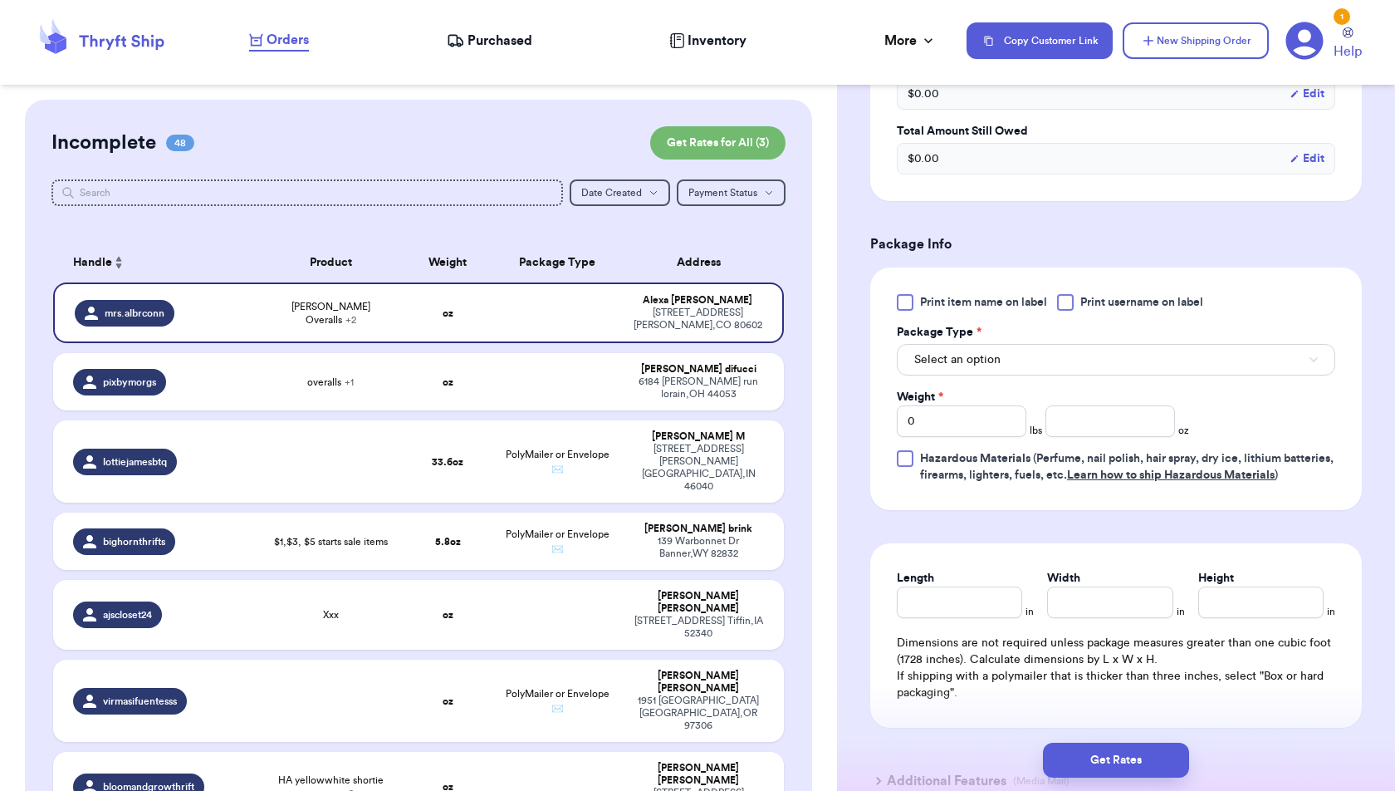
scroll to position [959, 0]
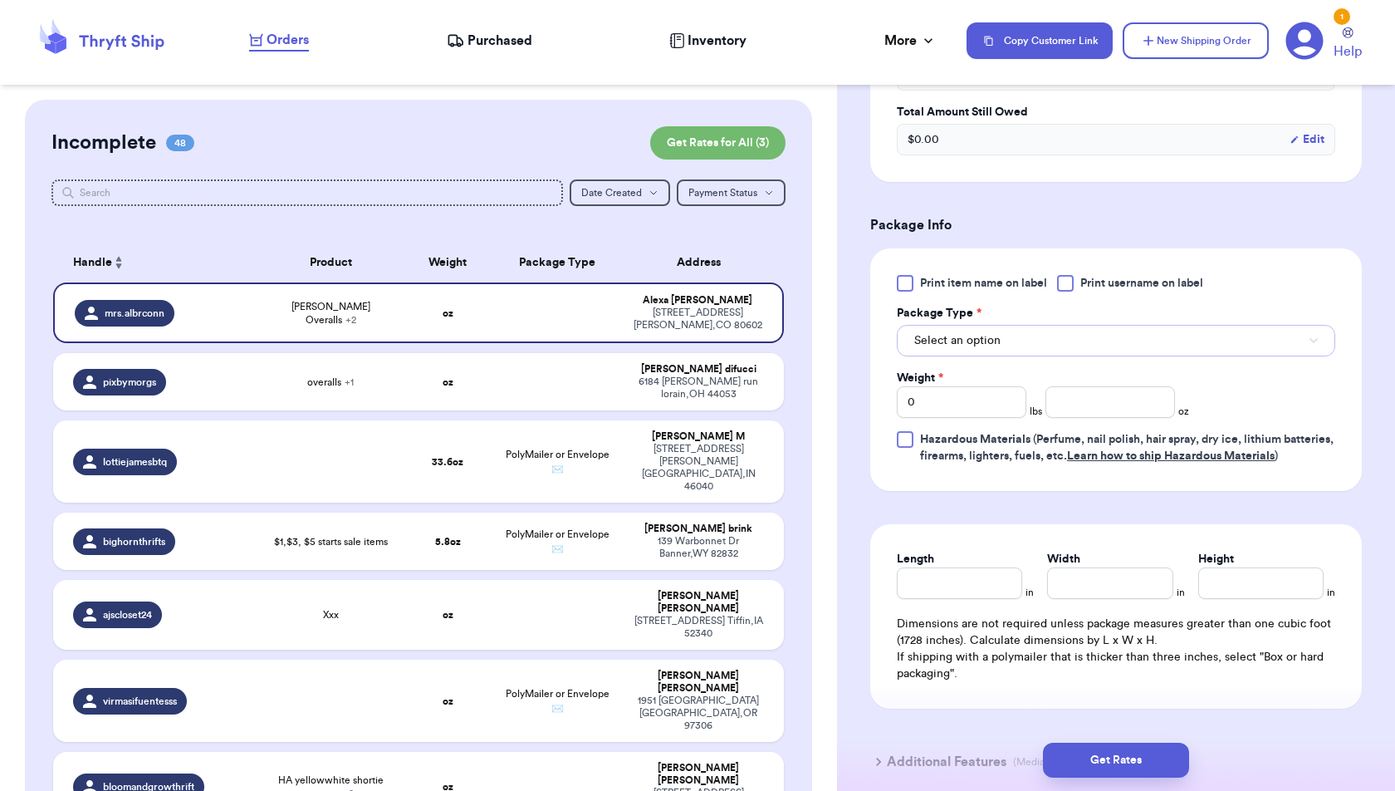
click at [1202, 327] on button "Select an option" at bounding box center [1116, 341] width 439 height 32
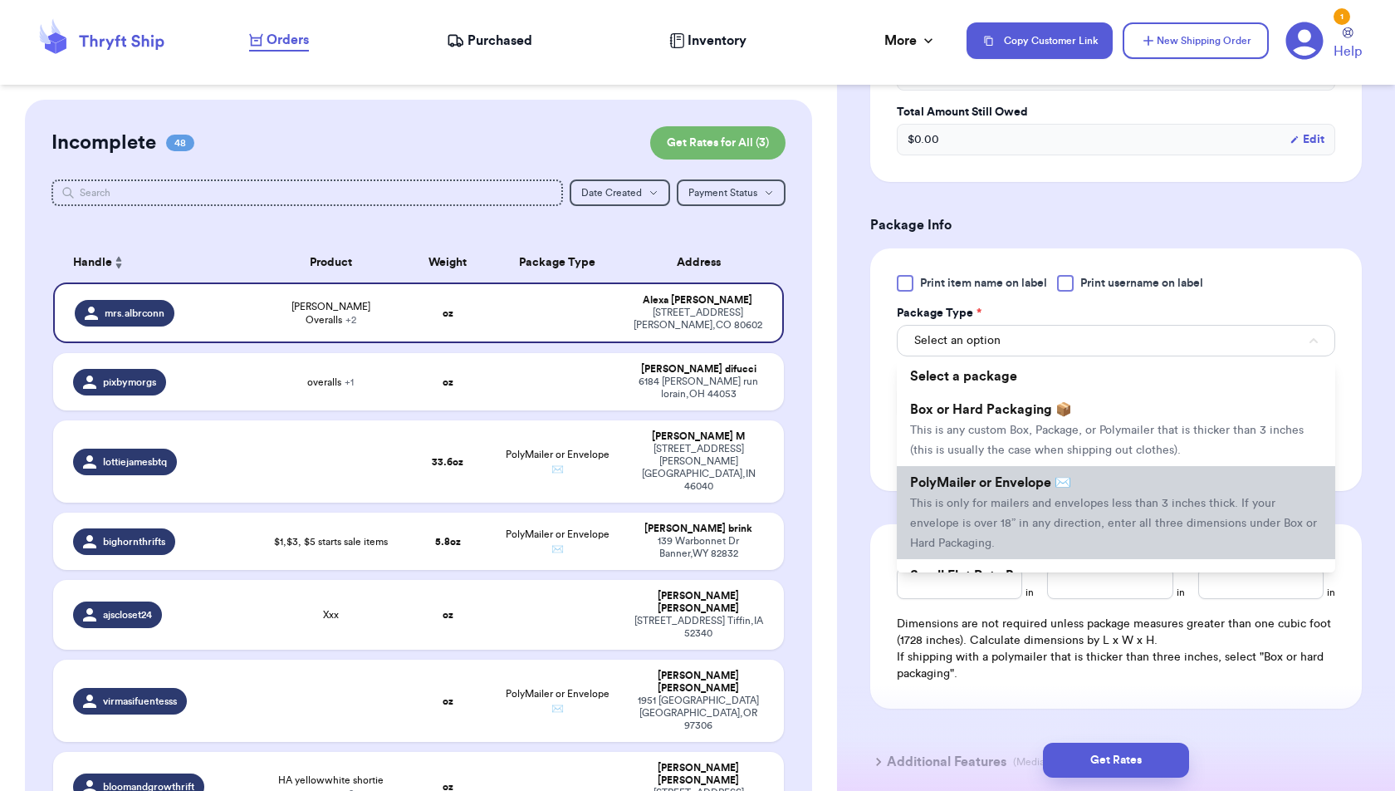
click at [1181, 467] on li "PolyMailer or Envelope ✉️ This is only for mailers and envelopes less than 3 in…" at bounding box center [1116, 512] width 439 height 93
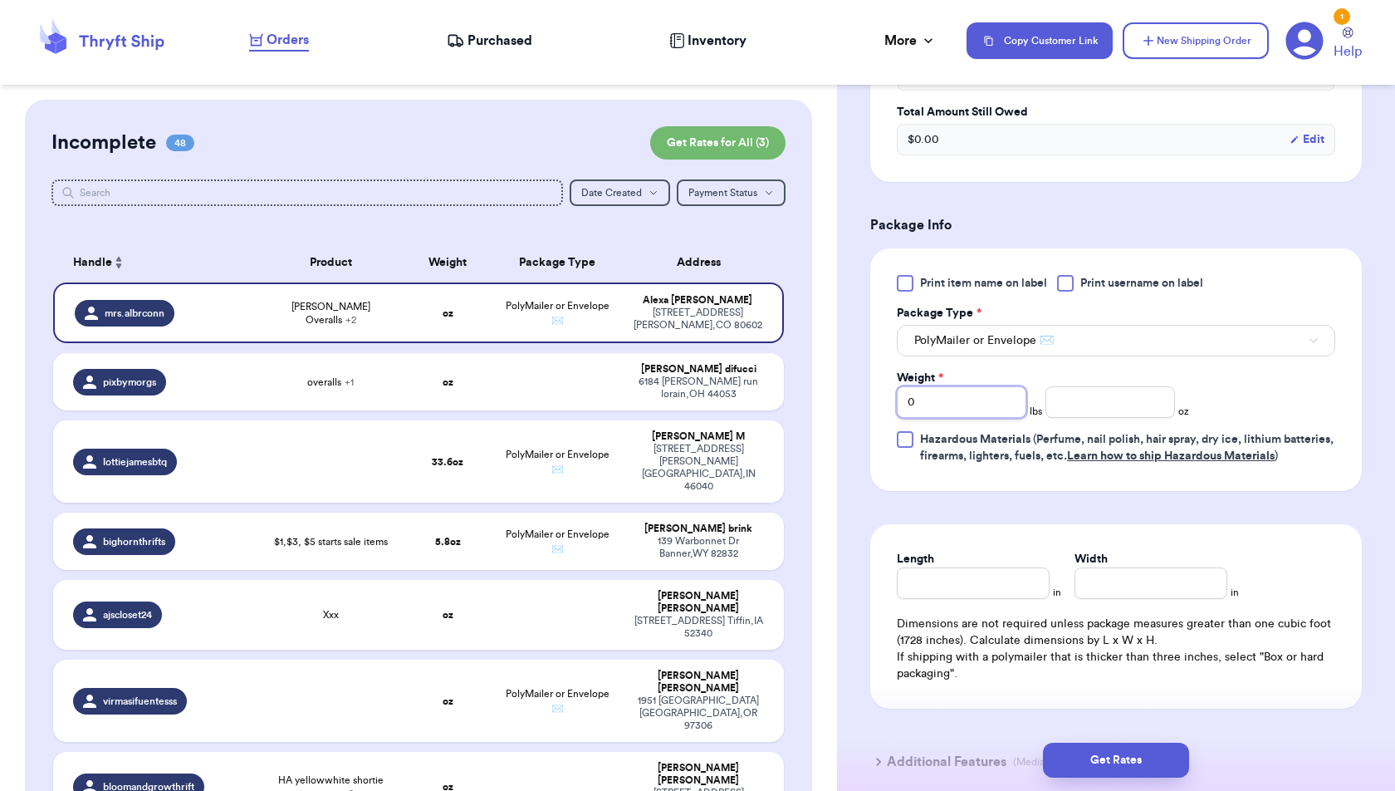
drag, startPoint x: 948, startPoint y: 394, endPoint x: 863, endPoint y: 394, distance: 84.7
click at [863, 394] on div "Shipping Information Delete Label Customer Info Order created: [DATE] 03:44 PM …" at bounding box center [1116, 25] width 558 height 1771
type input "1"
type input "1.9"
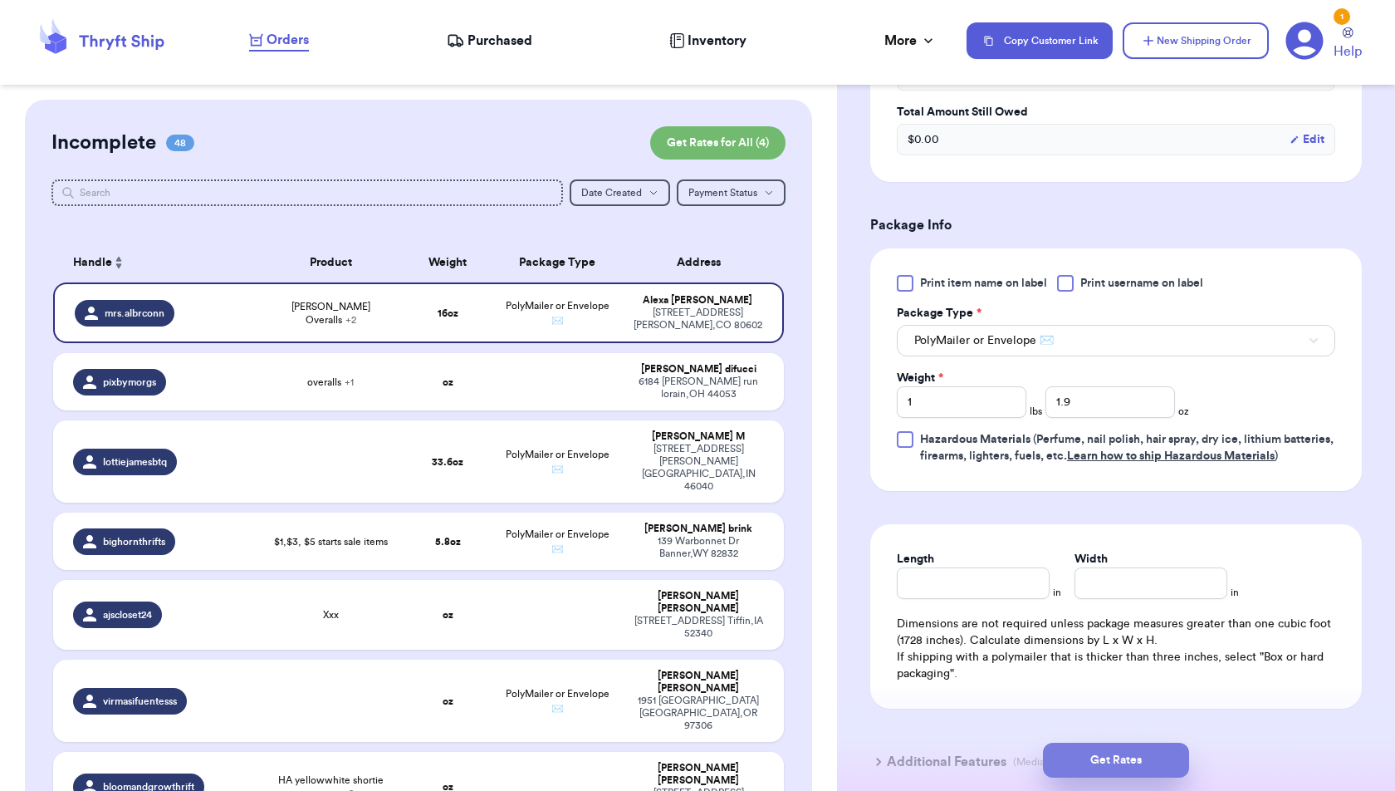
click at [1159, 759] on button "Get Rates" at bounding box center [1116, 760] width 146 height 35
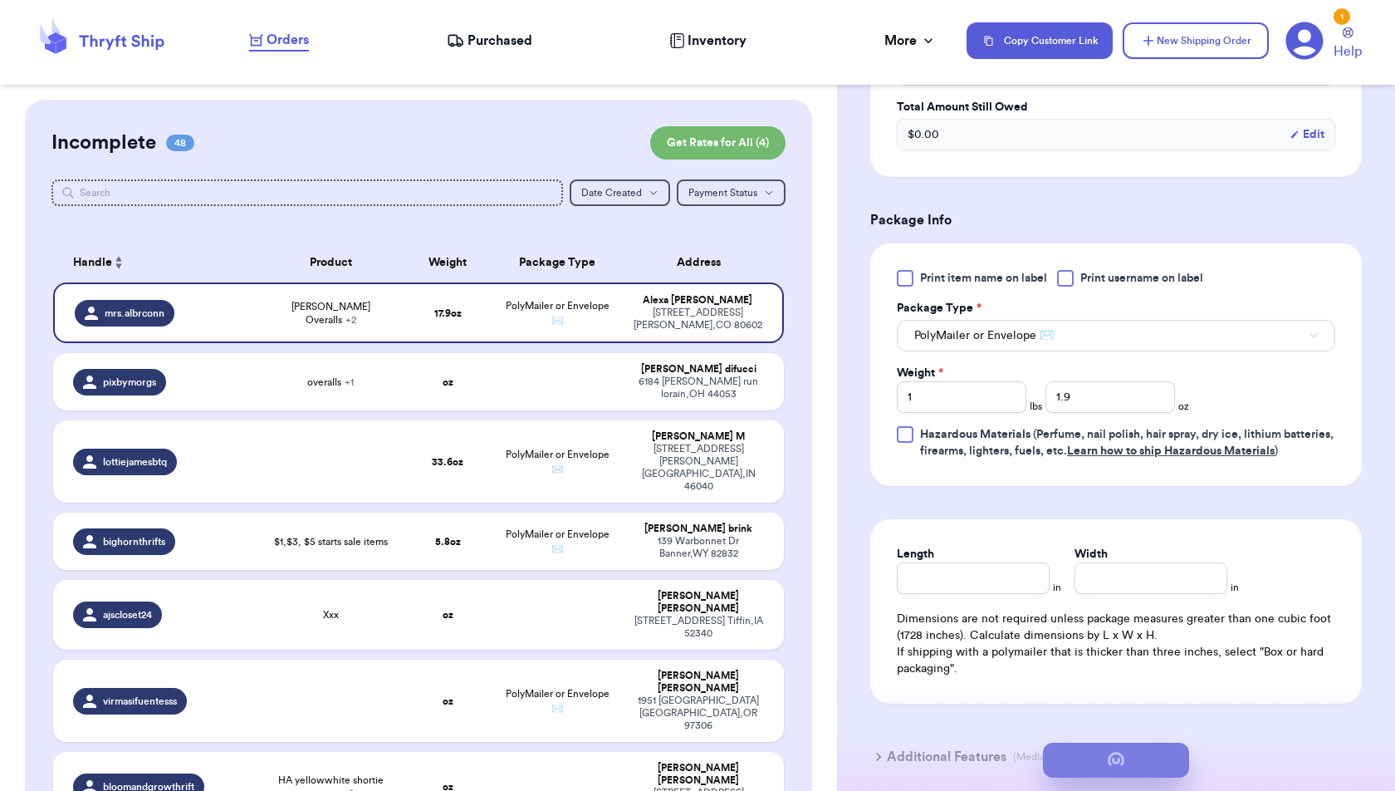
scroll to position [0, 0]
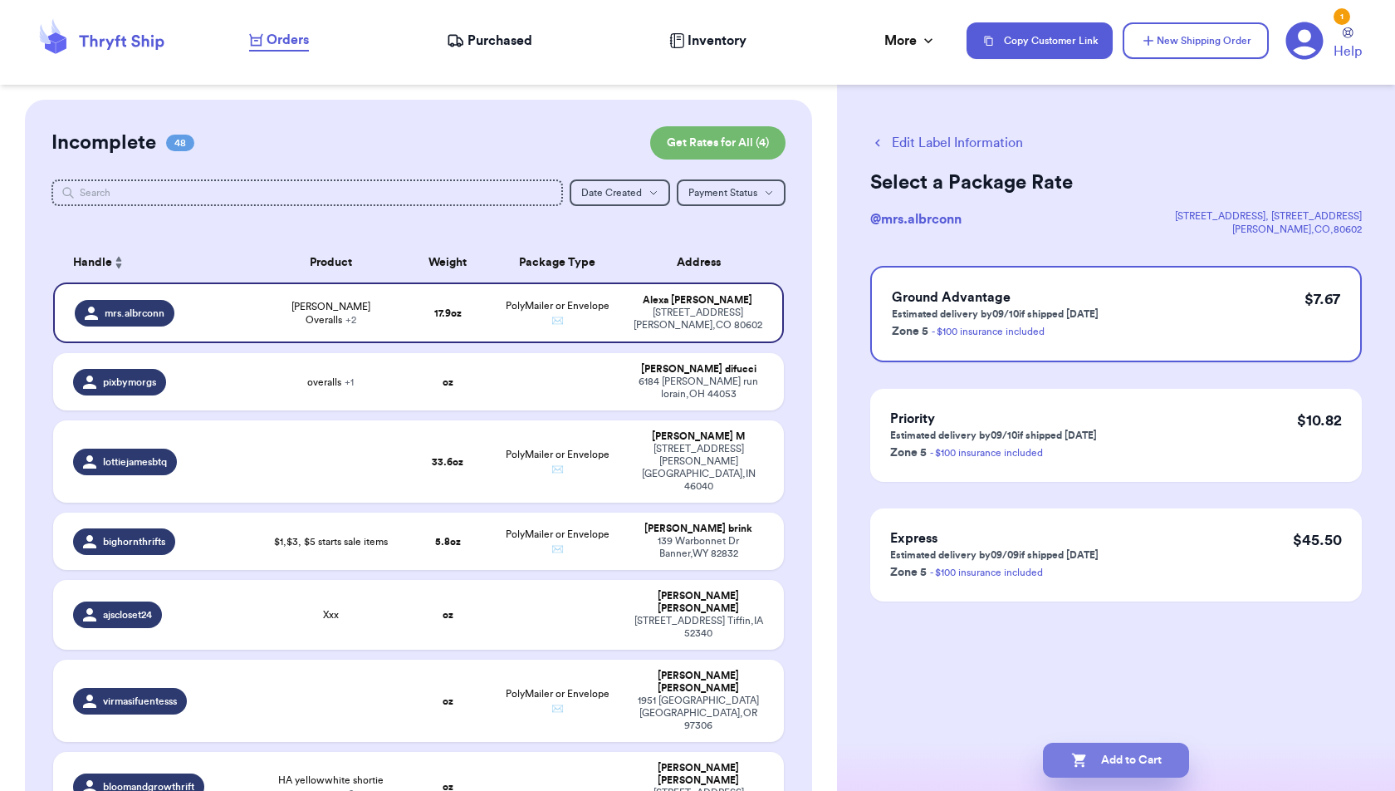
click at [1170, 757] on button "Add to Cart" at bounding box center [1116, 760] width 146 height 35
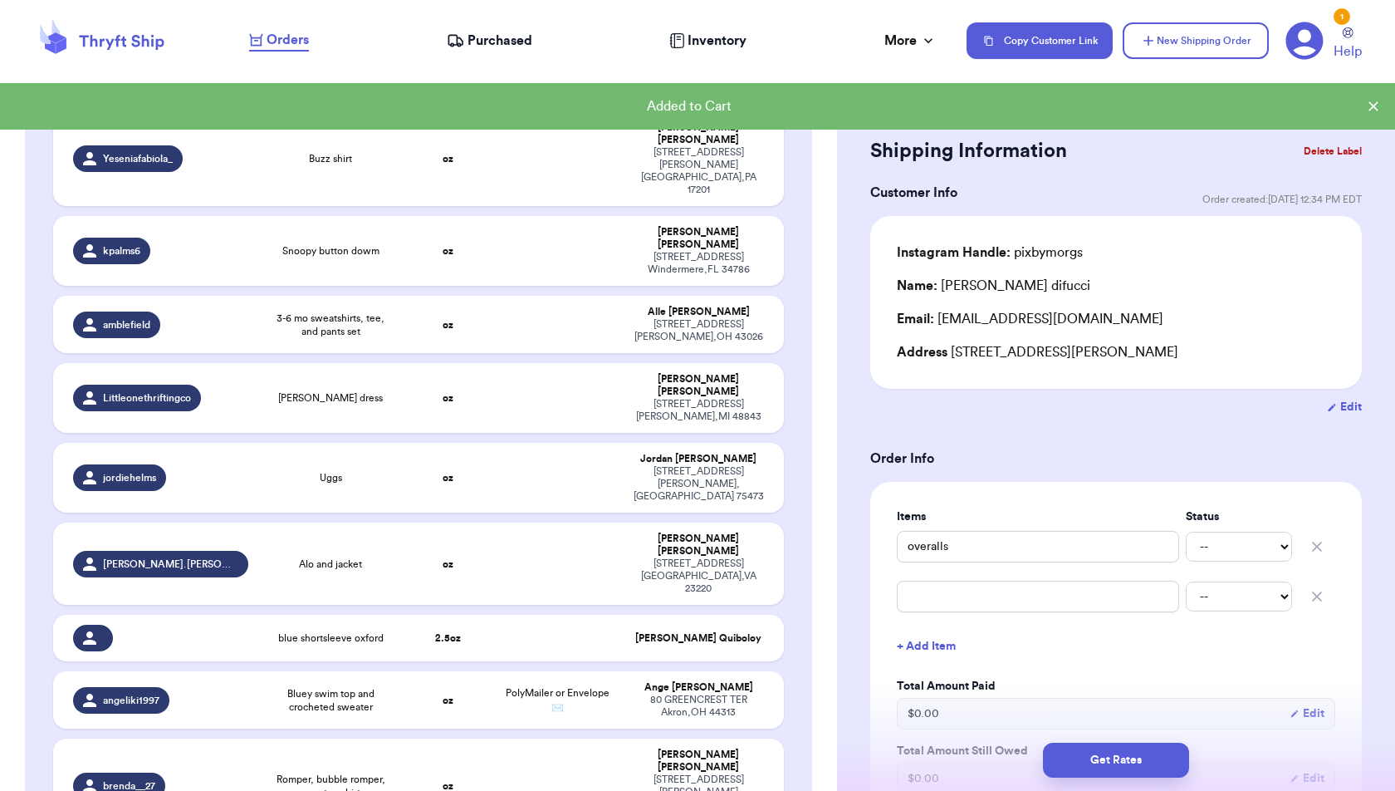
scroll to position [2982, 0]
